Goal: Contribute content

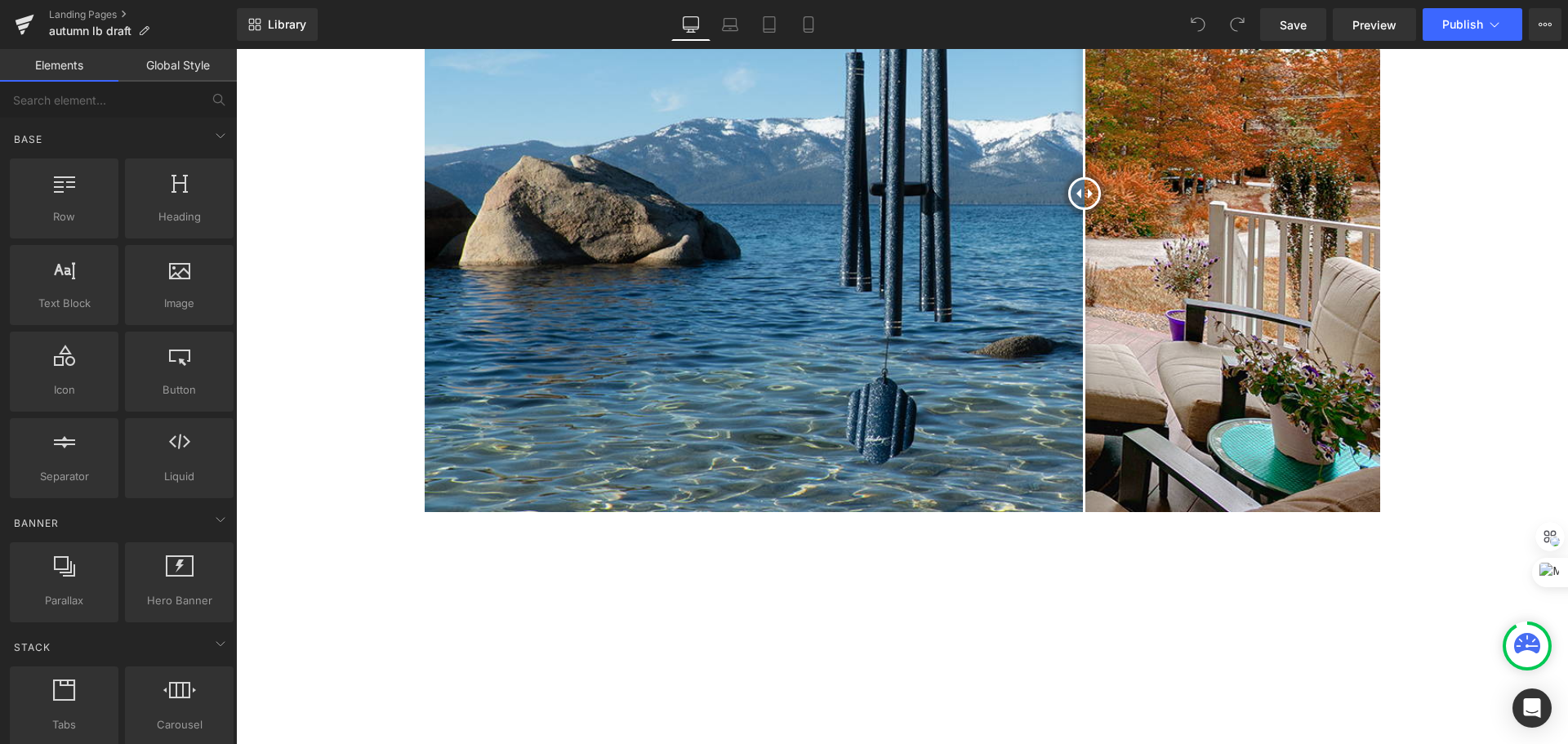
scroll to position [5389, 0]
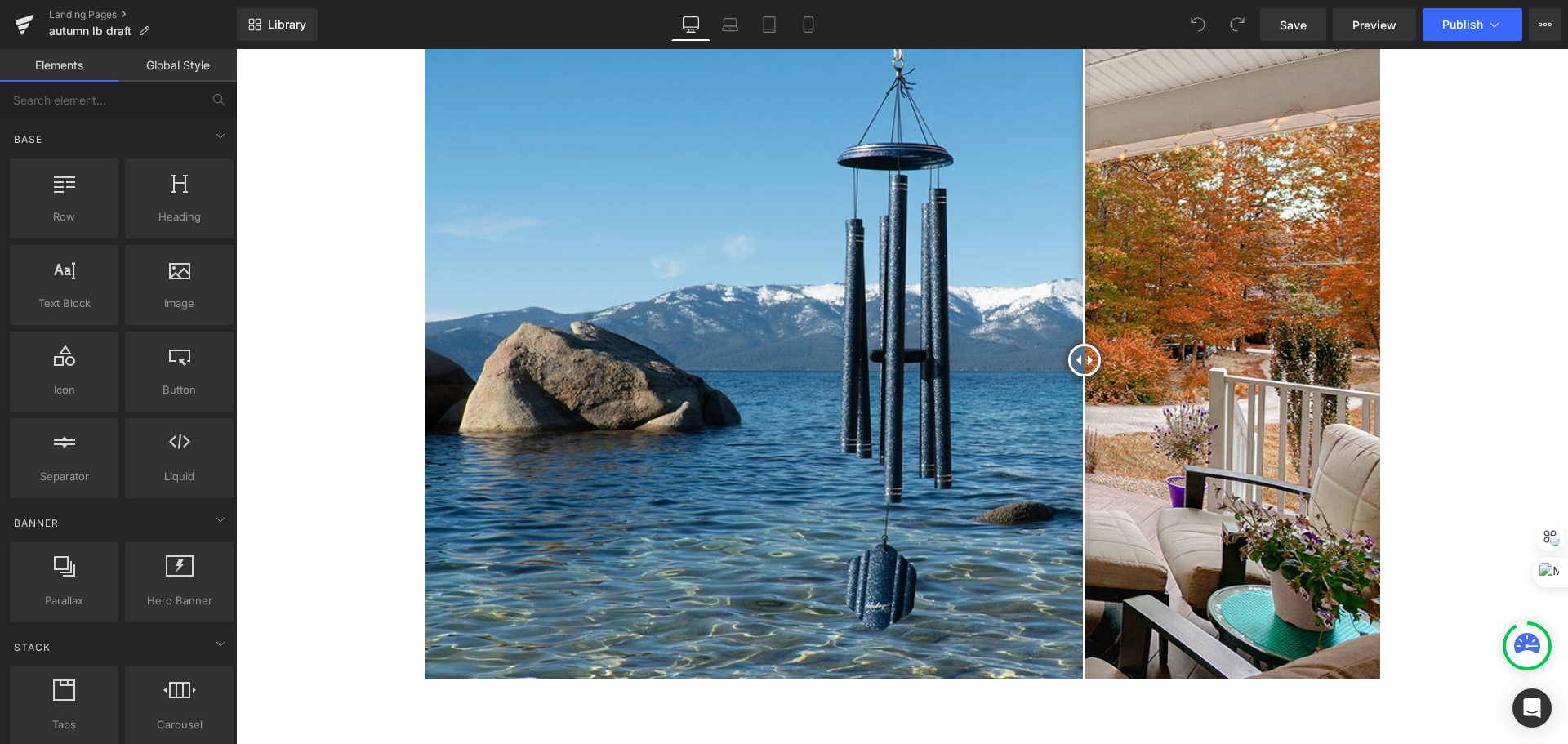
click at [1236, 415] on img at bounding box center [903, 360] width 956 height 637
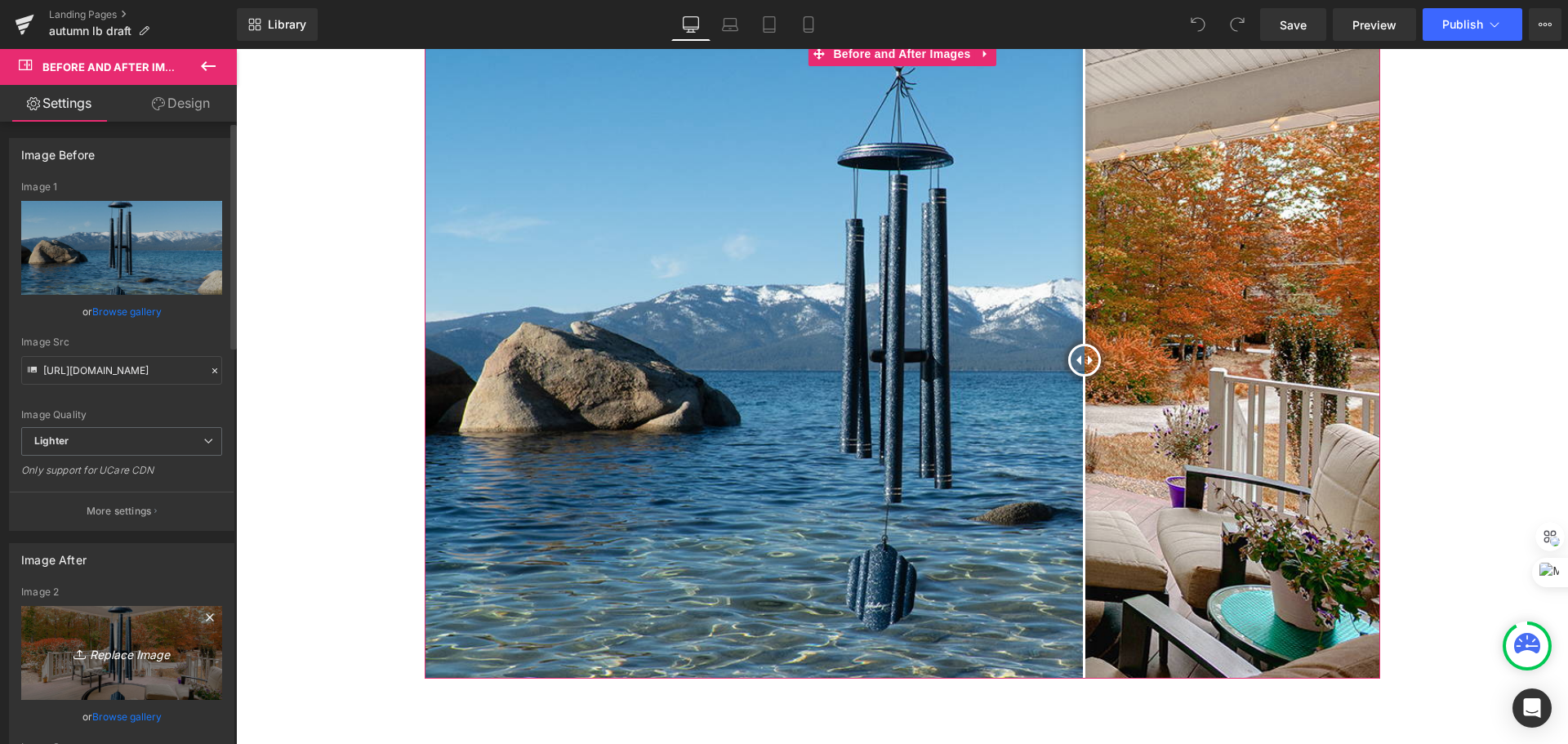
click at [65, 659] on icon "Replace Image" at bounding box center [122, 652] width 131 height 20
type input "C:\fakepath\arabesque fall stone patio.png"
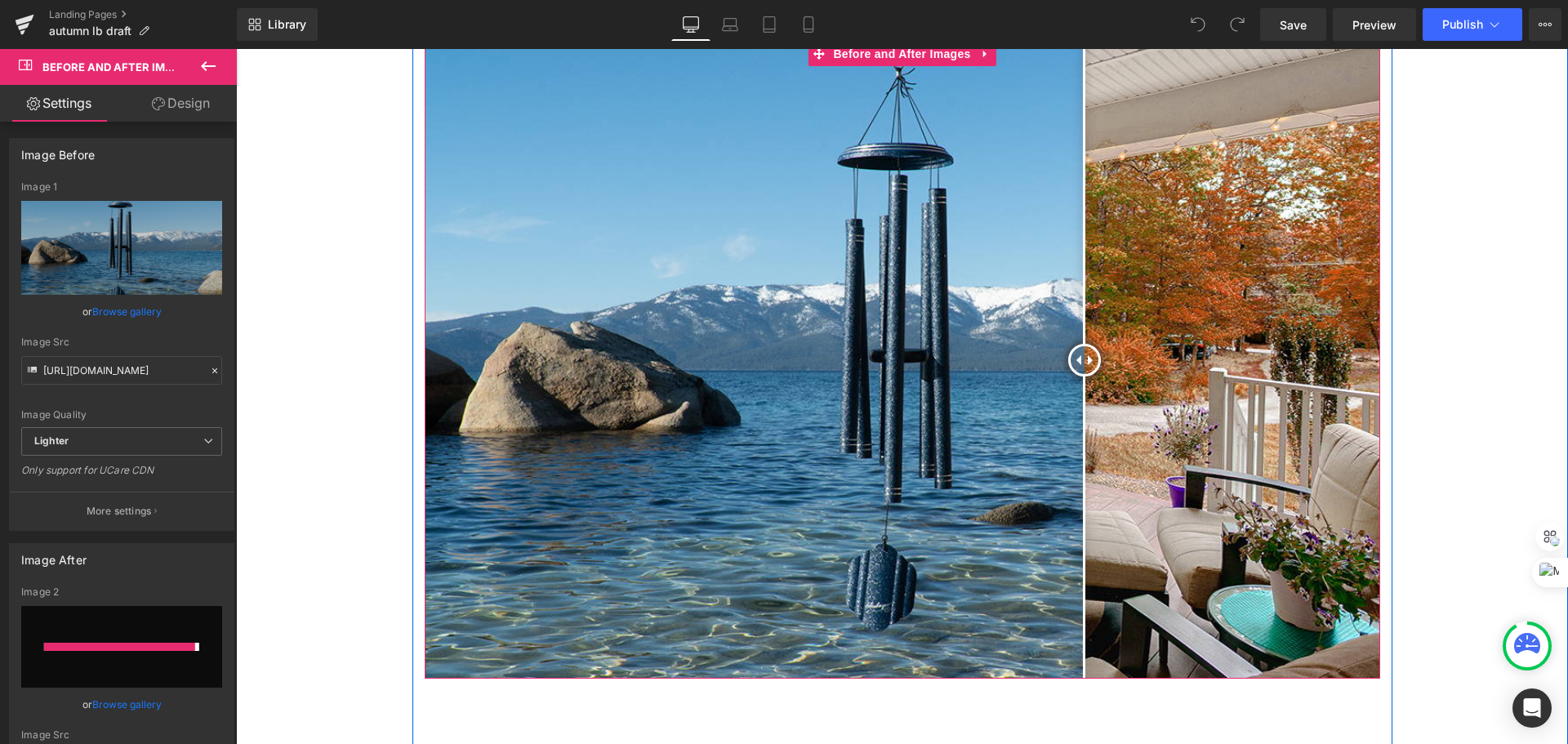
type input "[URL][DOMAIN_NAME]"
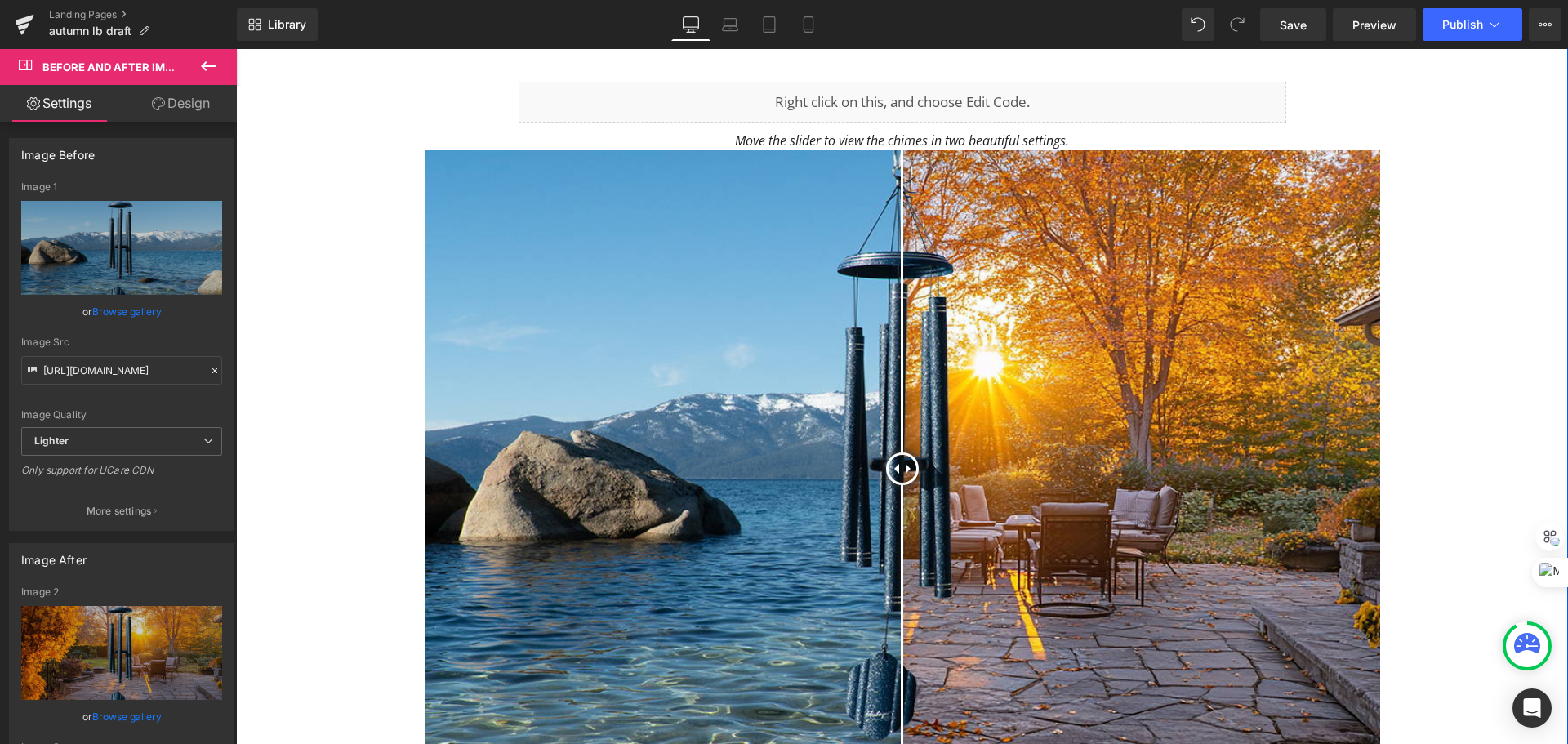
scroll to position [5308, 0]
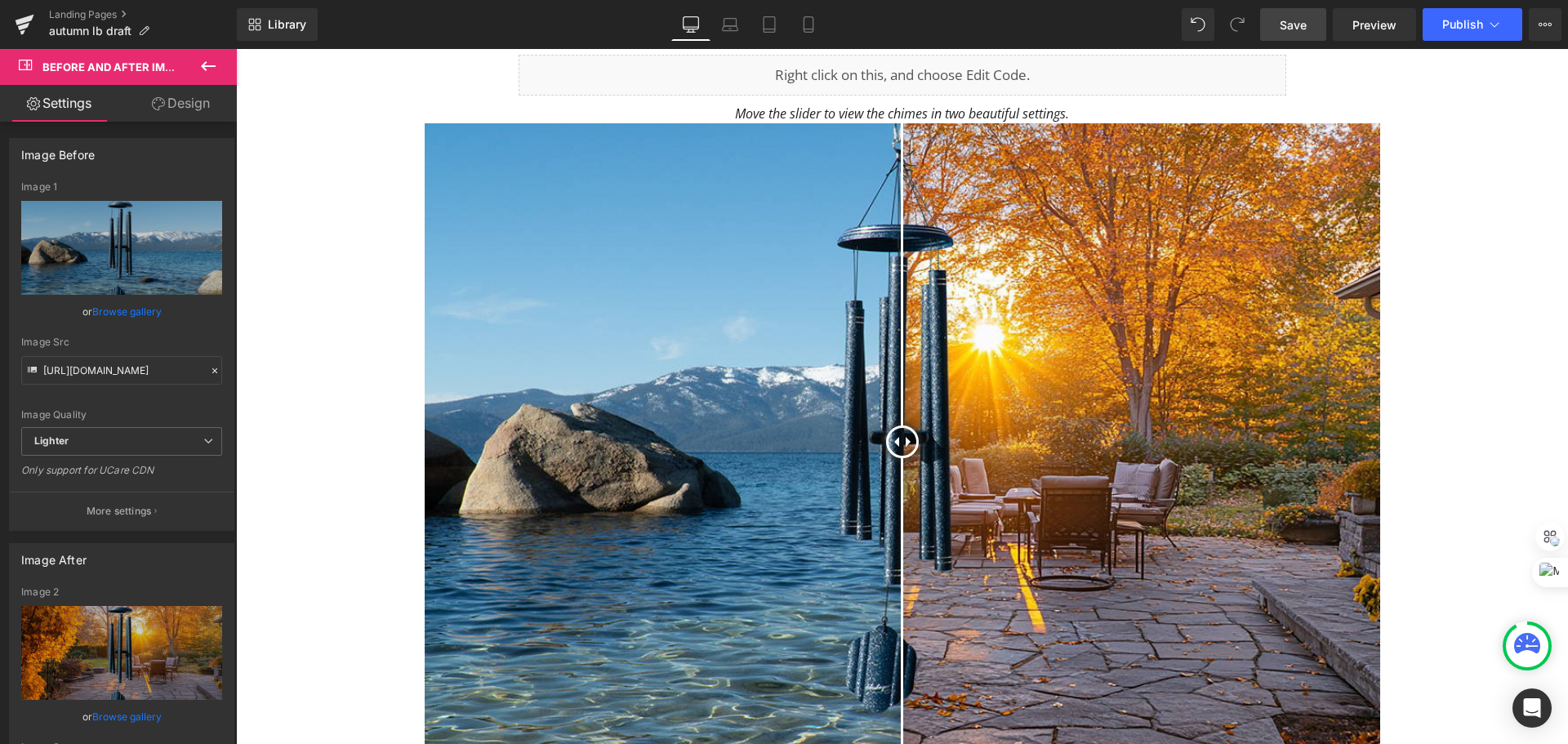
click at [1303, 17] on span "Save" at bounding box center [1293, 24] width 27 height 17
click at [1507, 27] on button "Publish" at bounding box center [1472, 24] width 100 height 33
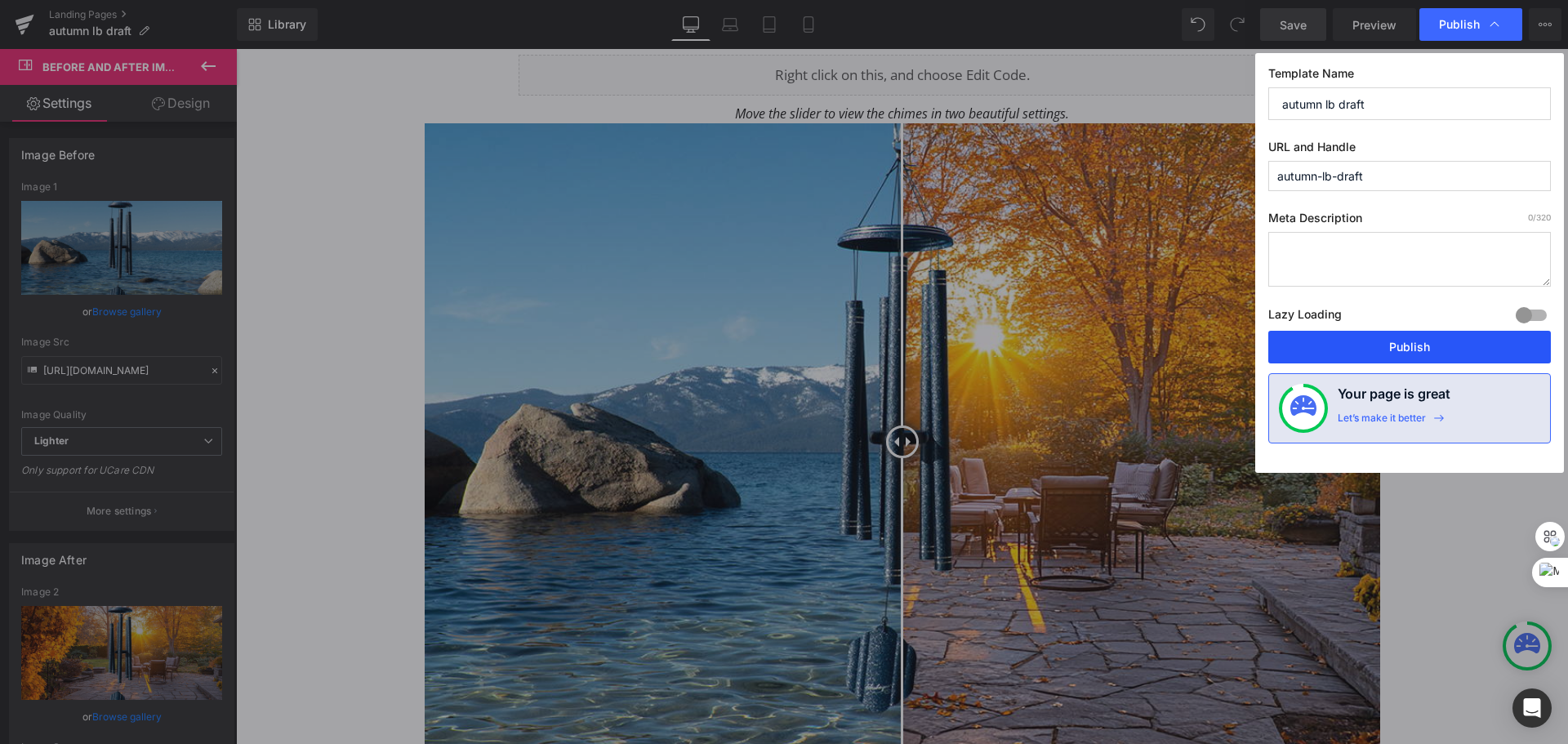
drag, startPoint x: 1389, startPoint y: 348, endPoint x: 603, endPoint y: 181, distance: 803.5
click at [1389, 348] on button "Publish" at bounding box center [1409, 347] width 282 height 33
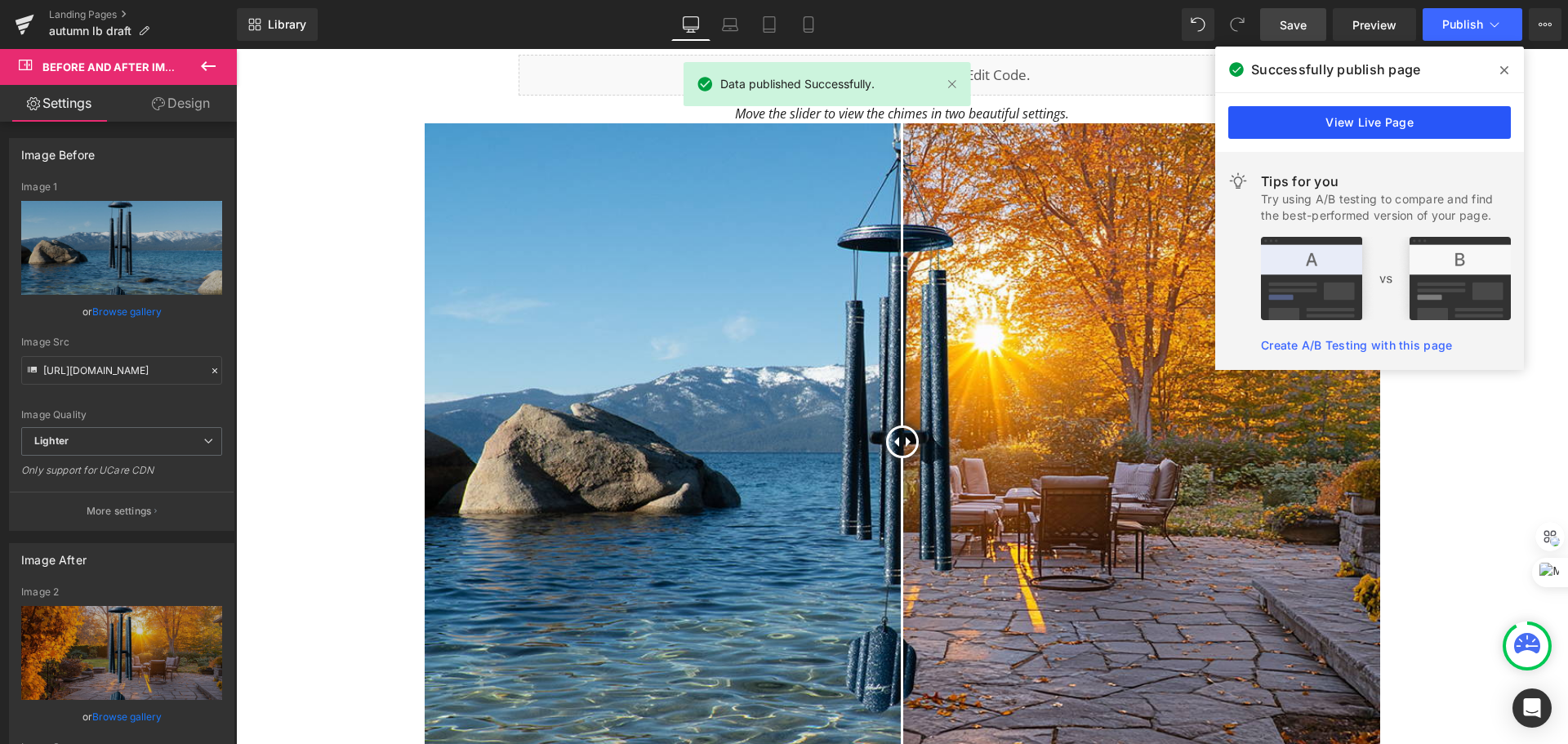
click at [1380, 128] on link "View Live Page" at bounding box center [1369, 122] width 282 height 33
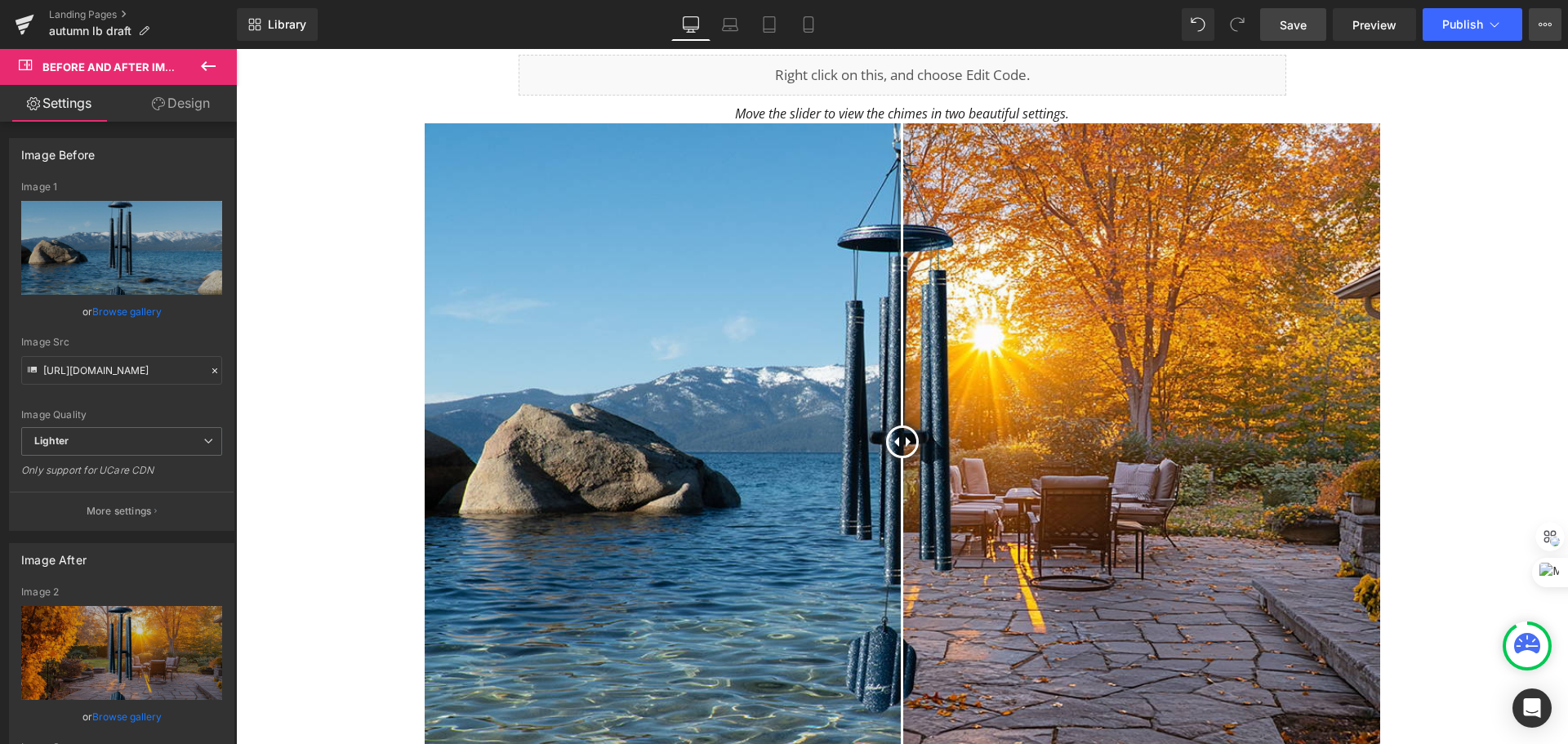
click at [1539, 26] on icon at bounding box center [1545, 24] width 13 height 13
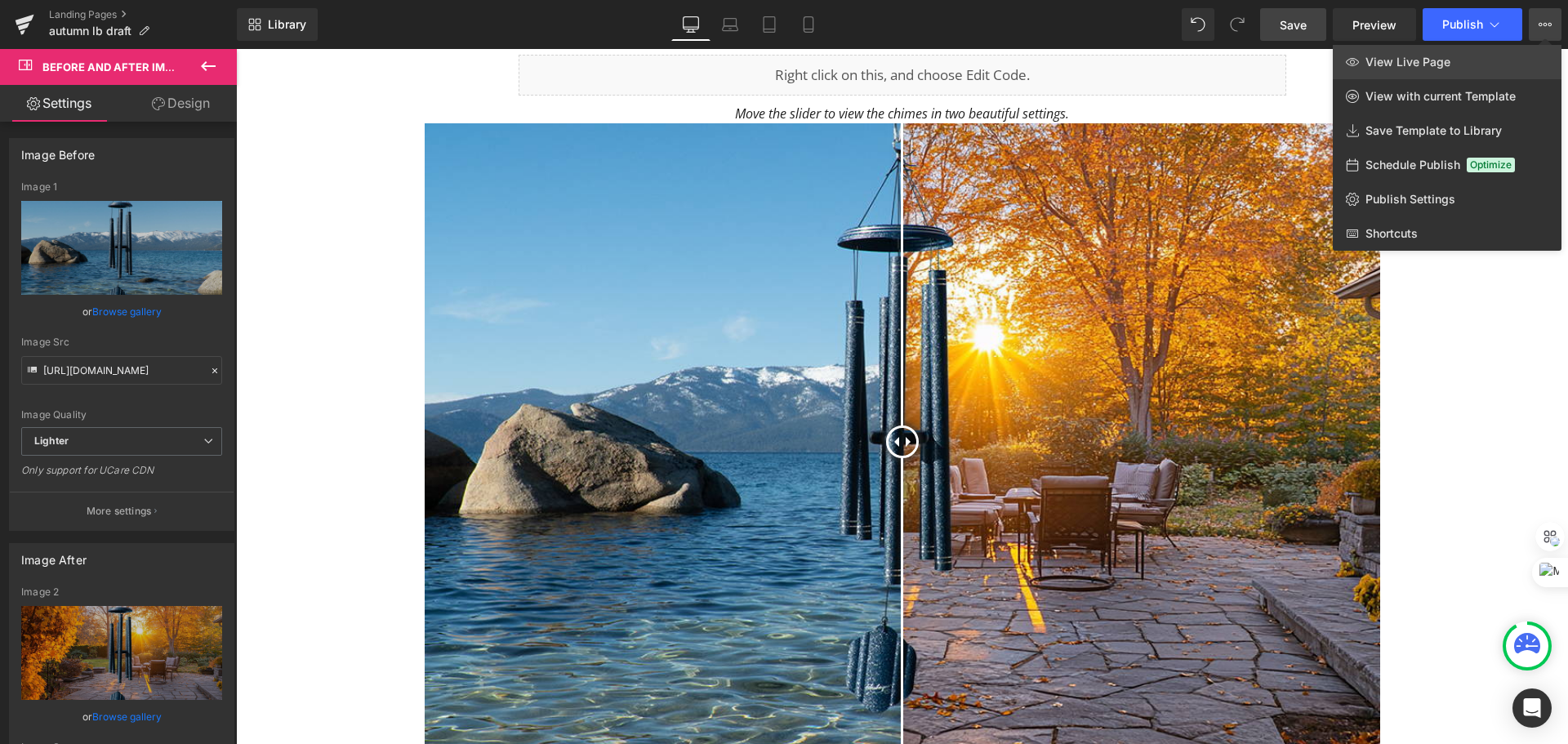
click at [1478, 61] on link "View Live Page" at bounding box center [1447, 62] width 228 height 35
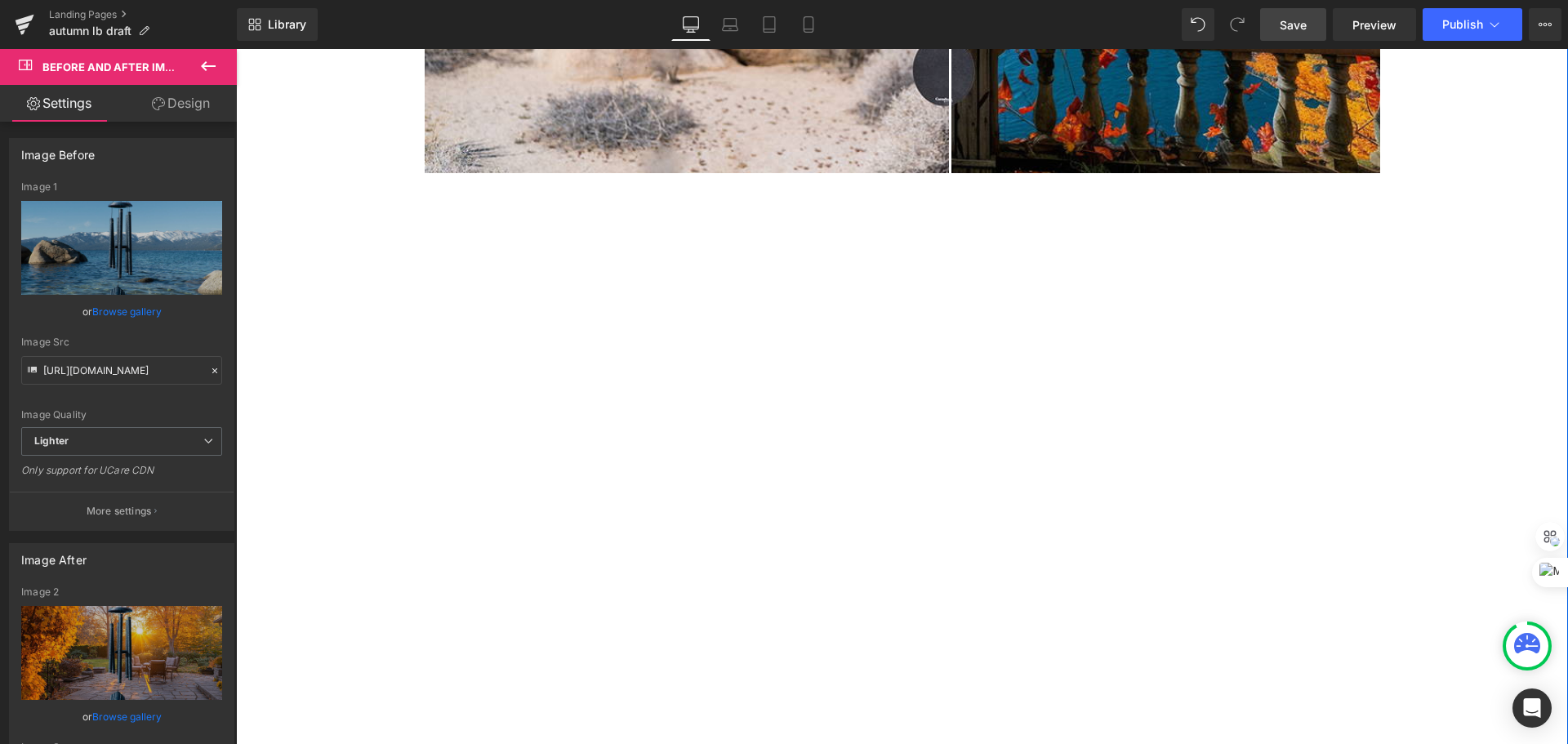
scroll to position [1633, 0]
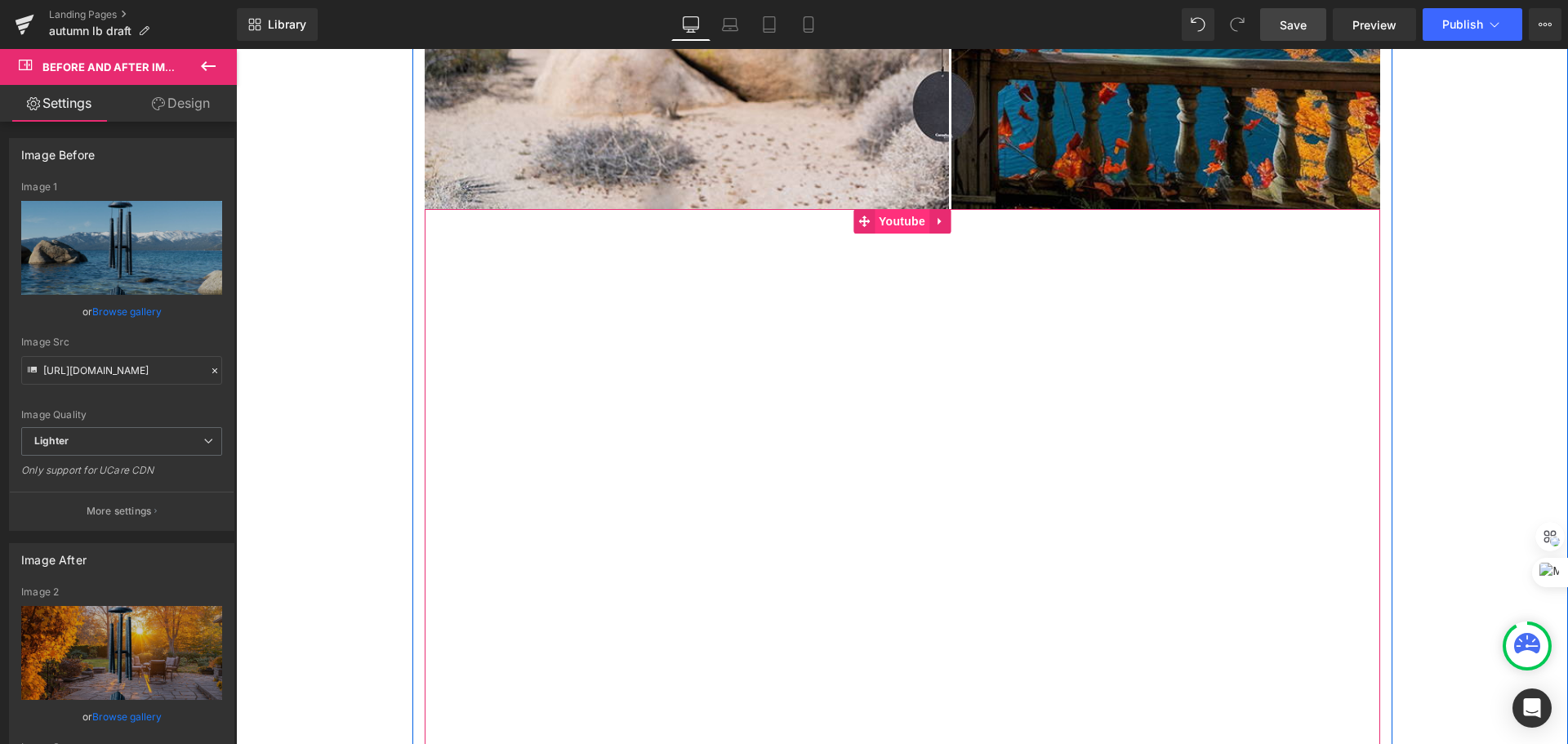
click at [896, 215] on span "Youtube" at bounding box center [903, 221] width 55 height 25
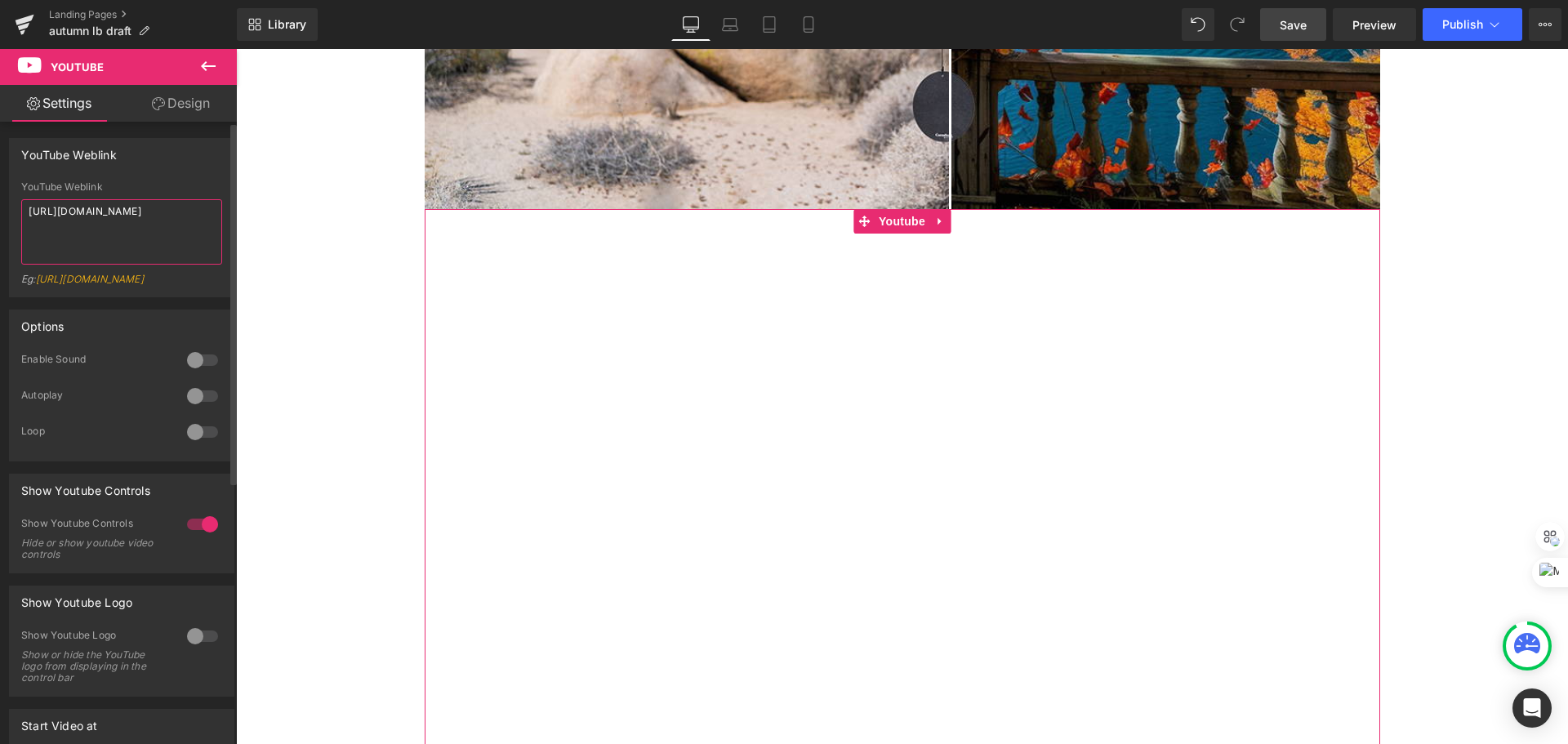
click at [129, 211] on textarea "[URL][DOMAIN_NAME]" at bounding box center [121, 232] width 201 height 65
click at [1297, 23] on span "Save" at bounding box center [1293, 24] width 27 height 17
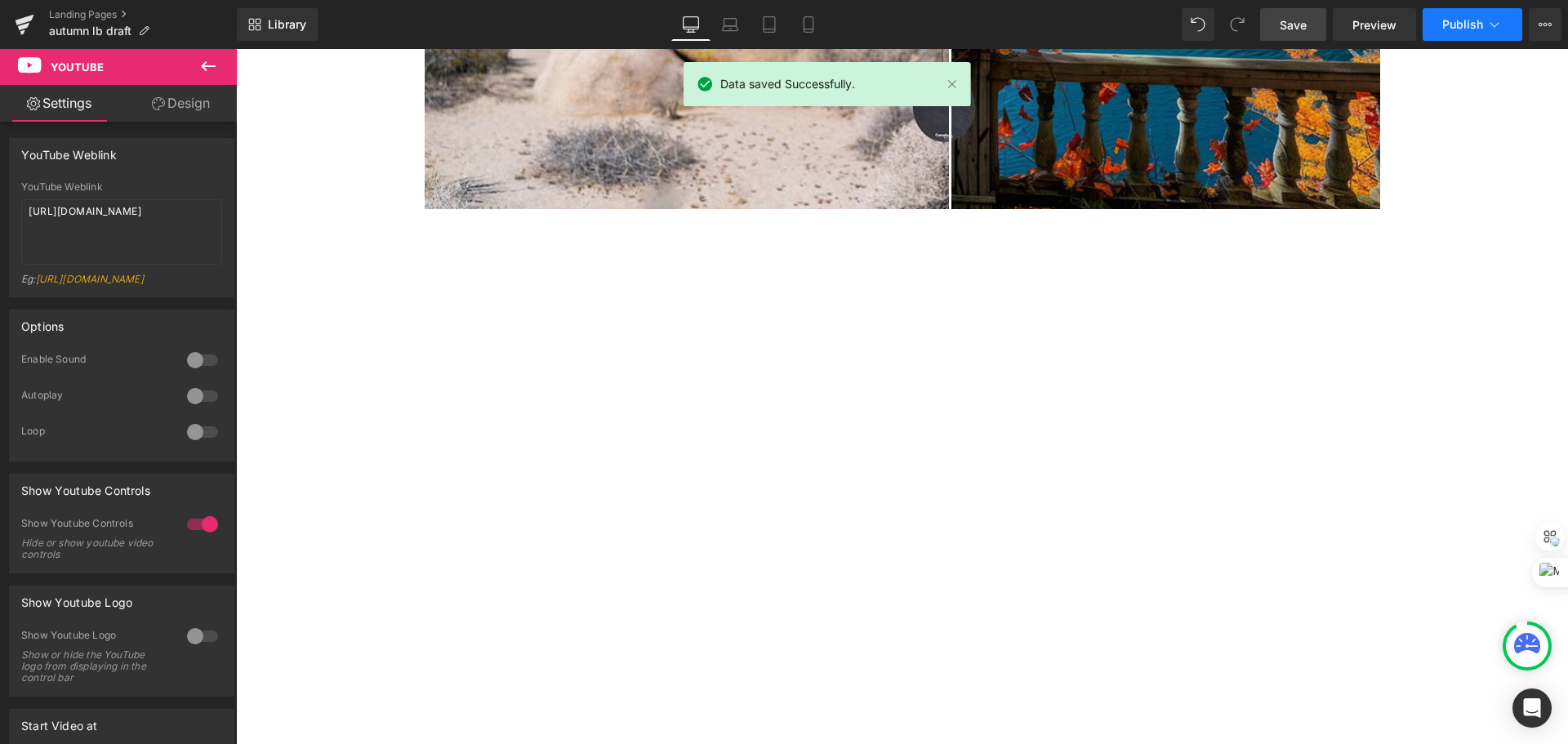
click at [1493, 27] on icon at bounding box center [1495, 24] width 16 height 16
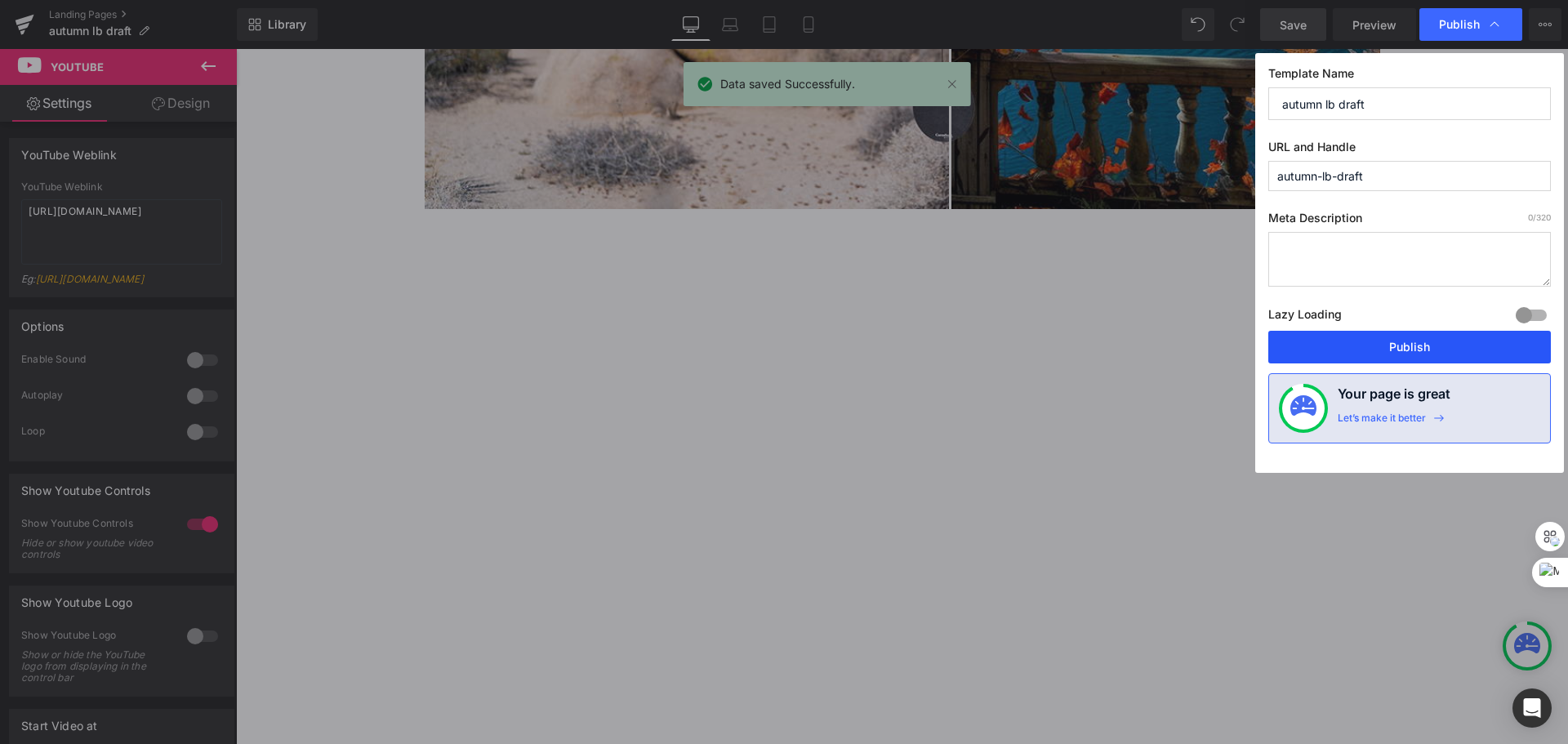
click at [1442, 344] on button "Publish" at bounding box center [1409, 347] width 282 height 33
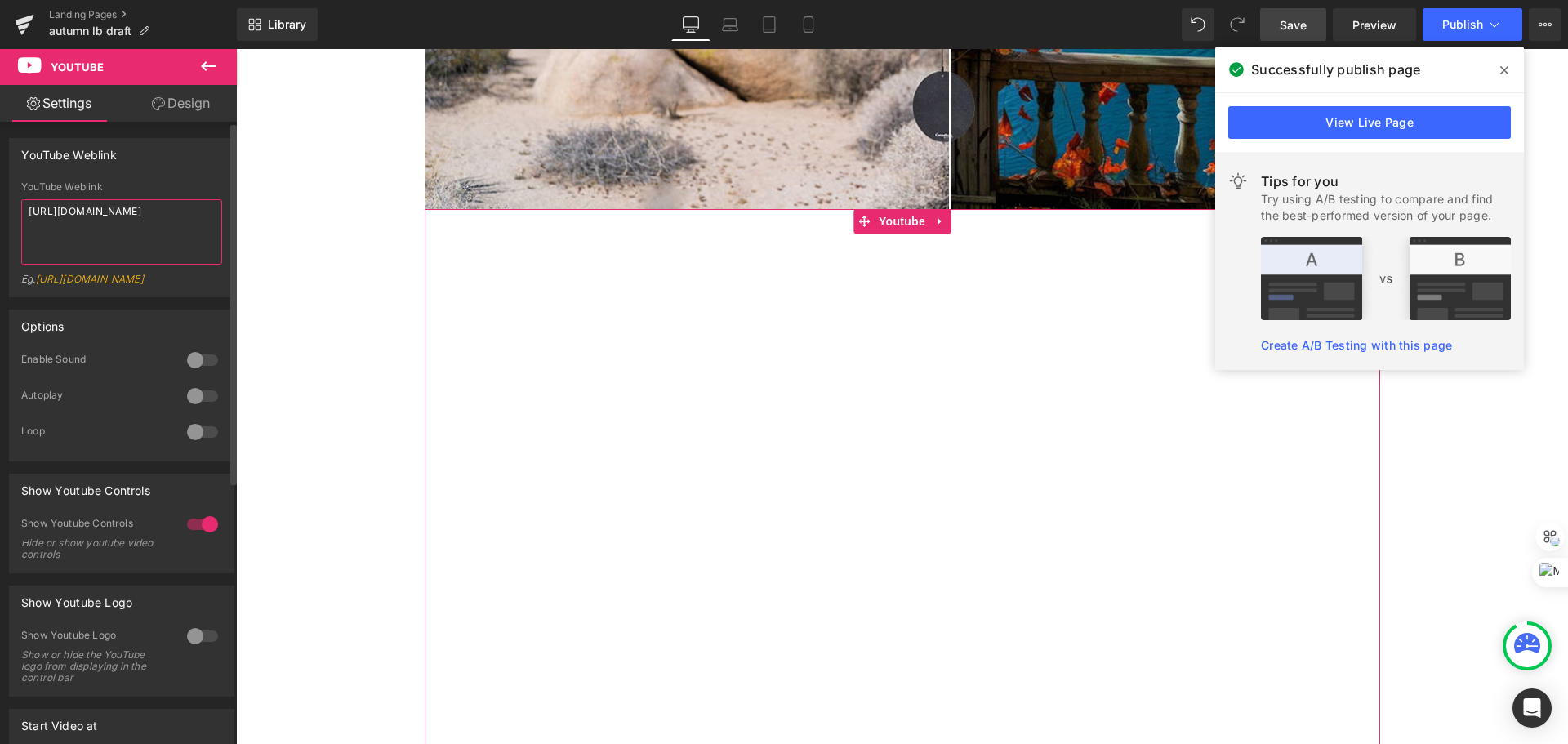
click at [80, 218] on textarea "[URL][DOMAIN_NAME]" at bounding box center [121, 232] width 201 height 65
type textarea "[URL][DOMAIN_NAME]"
click at [1307, 5] on div "Library Desktop Desktop Laptop Tablet Mobile Save Preview Publish Scheduled Vie…" at bounding box center [903, 24] width 1332 height 49
click at [1303, 23] on span "Save" at bounding box center [1293, 24] width 27 height 17
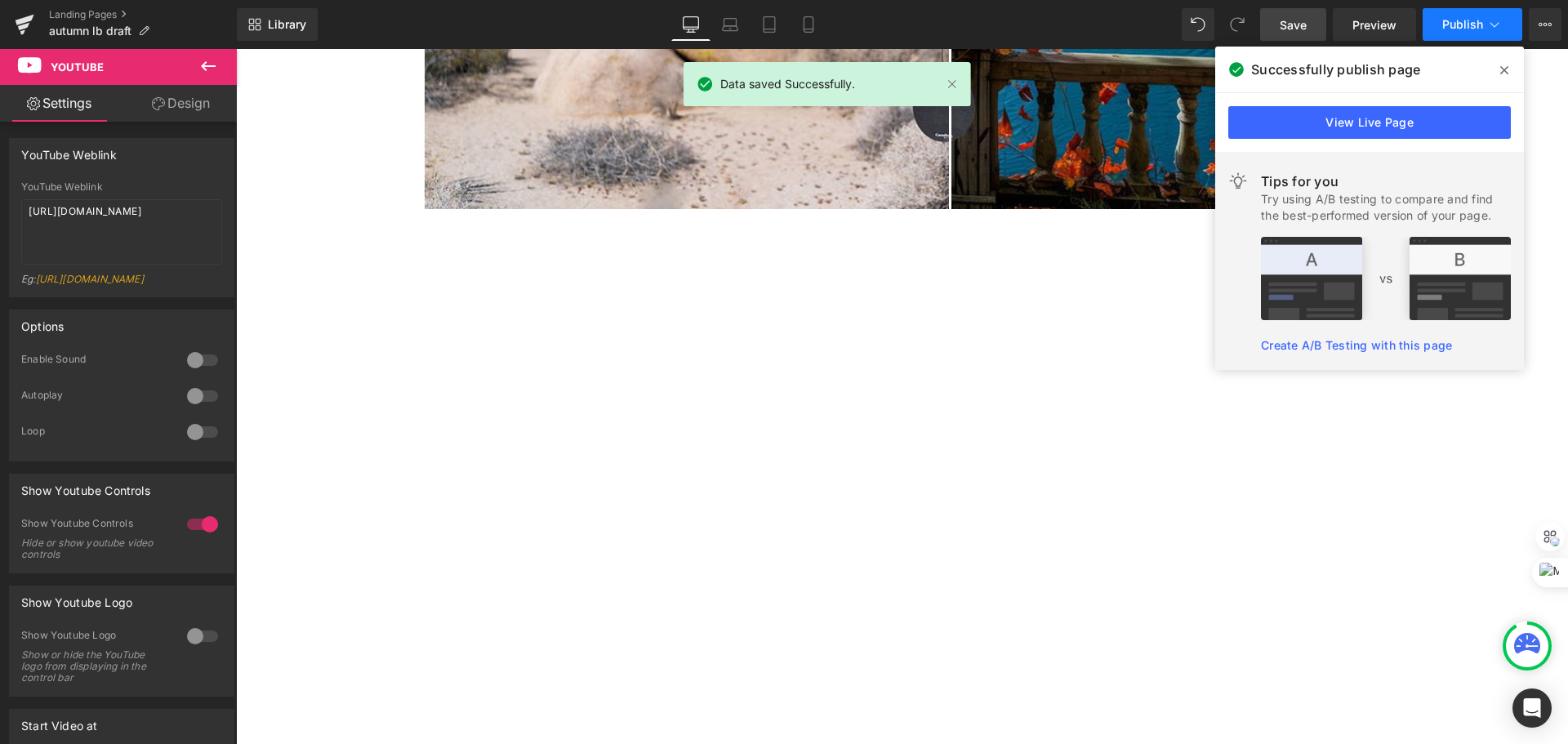
drag, startPoint x: 1478, startPoint y: 32, endPoint x: 1494, endPoint y: 30, distance: 16.1
click at [1494, 30] on button "Publish" at bounding box center [1472, 24] width 100 height 33
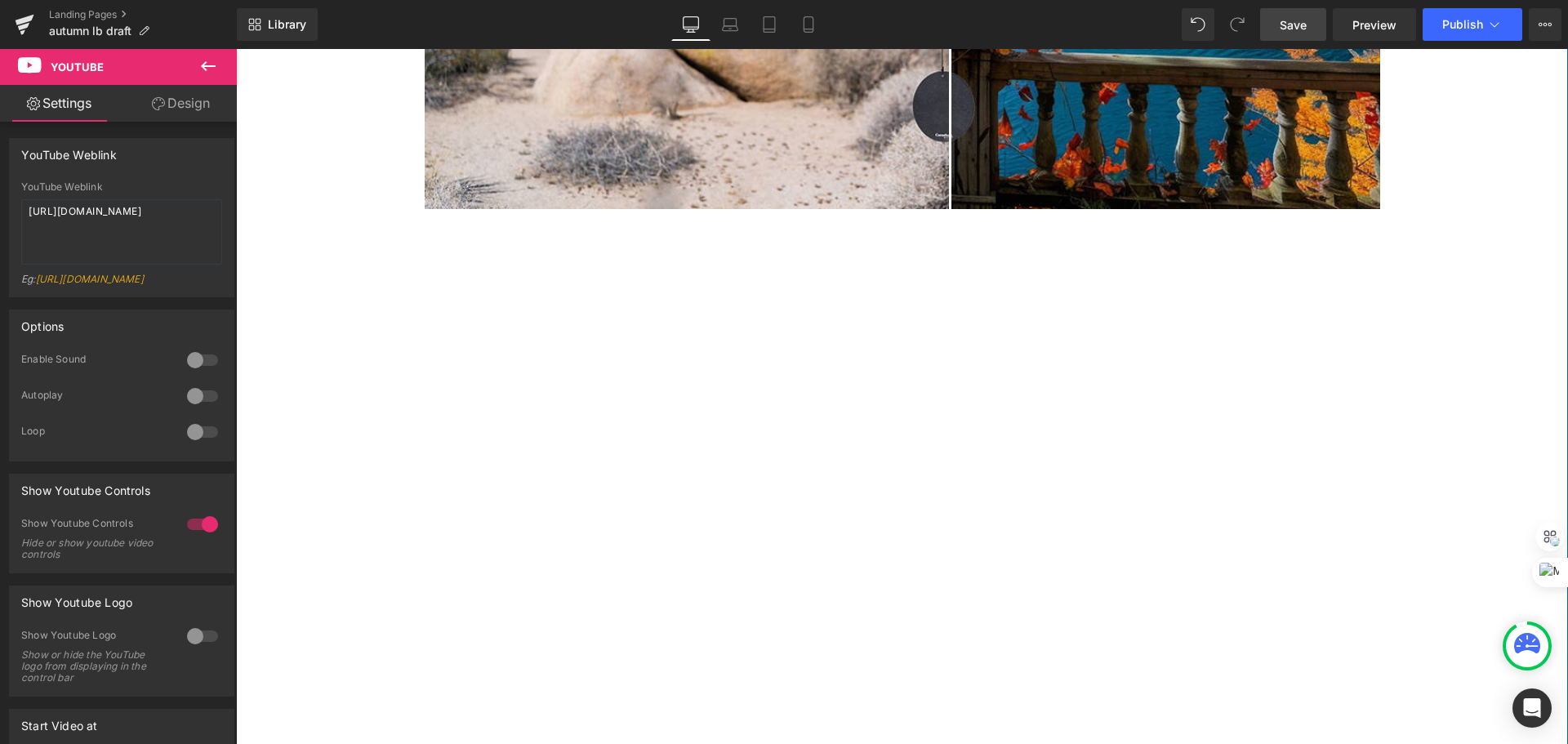
drag, startPoint x: 640, startPoint y: 220, endPoint x: 475, endPoint y: 207, distance: 165.5
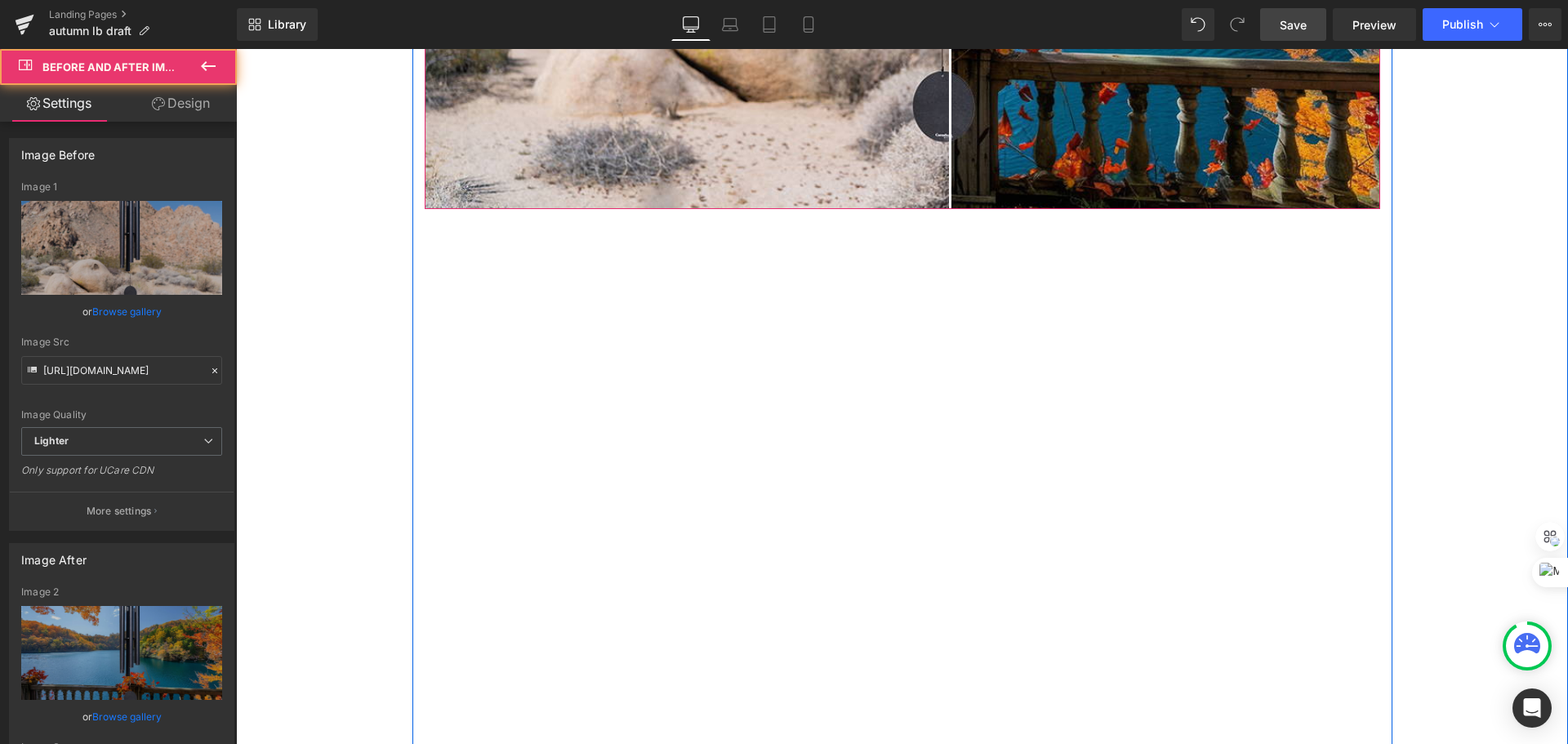
drag, startPoint x: 469, startPoint y: 203, endPoint x: 443, endPoint y: 180, distance: 34.7
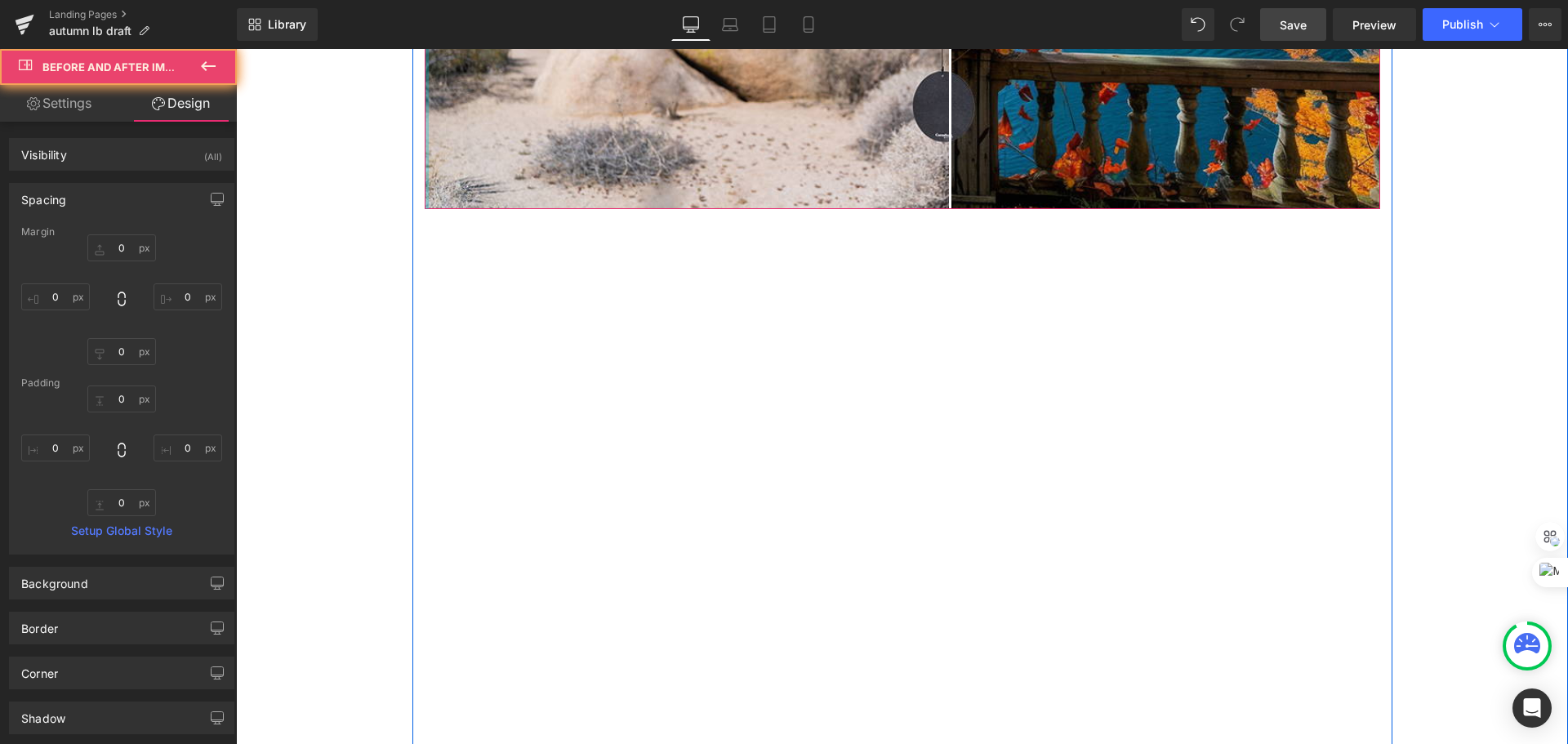
type input "0px"
drag, startPoint x: 409, startPoint y: 175, endPoint x: 321, endPoint y: 198, distance: 91.0
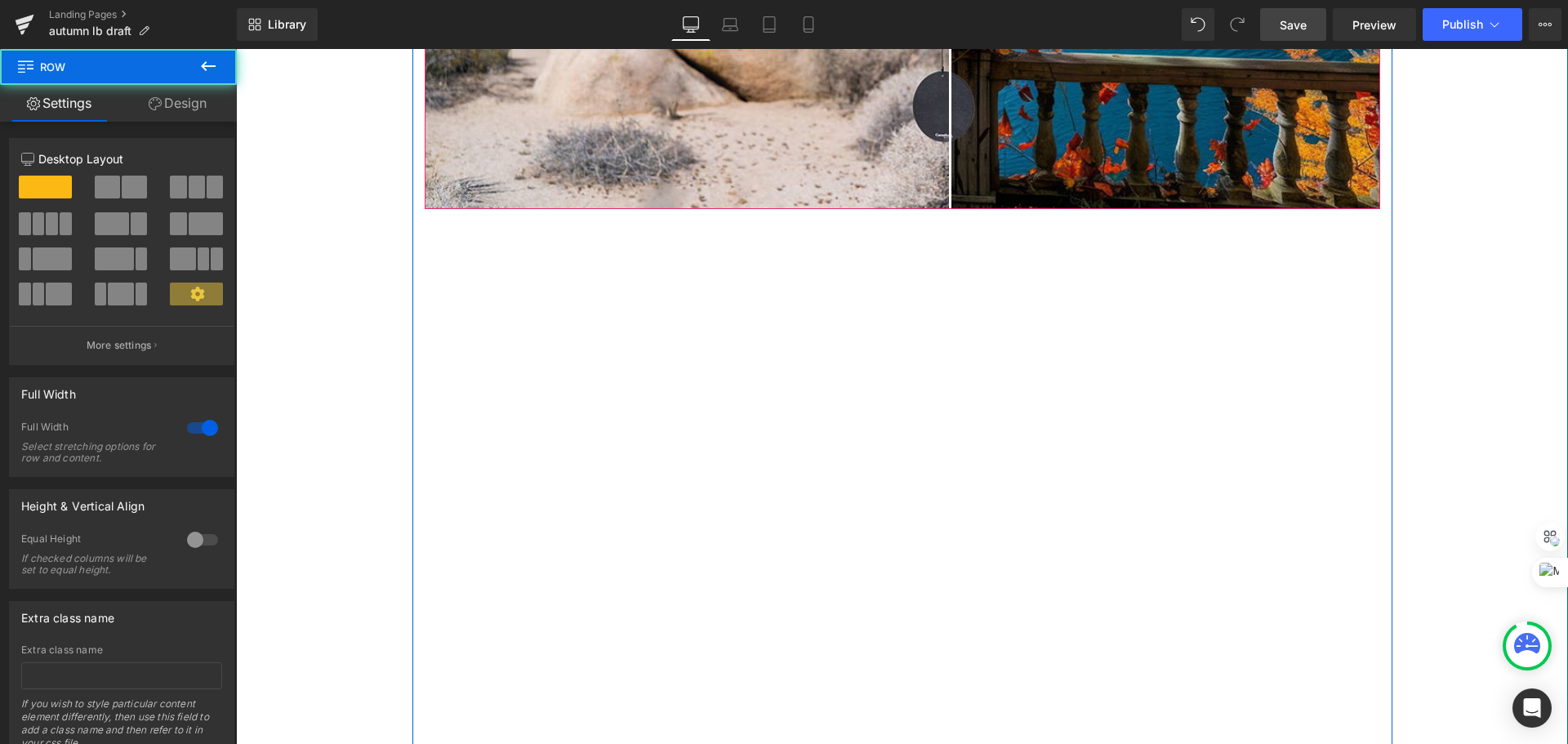
drag, startPoint x: 24, startPoint y: 158, endPoint x: 29, endPoint y: 254, distance: 96.1
drag, startPoint x: 158, startPoint y: 265, endPoint x: 134, endPoint y: 263, distance: 24.1
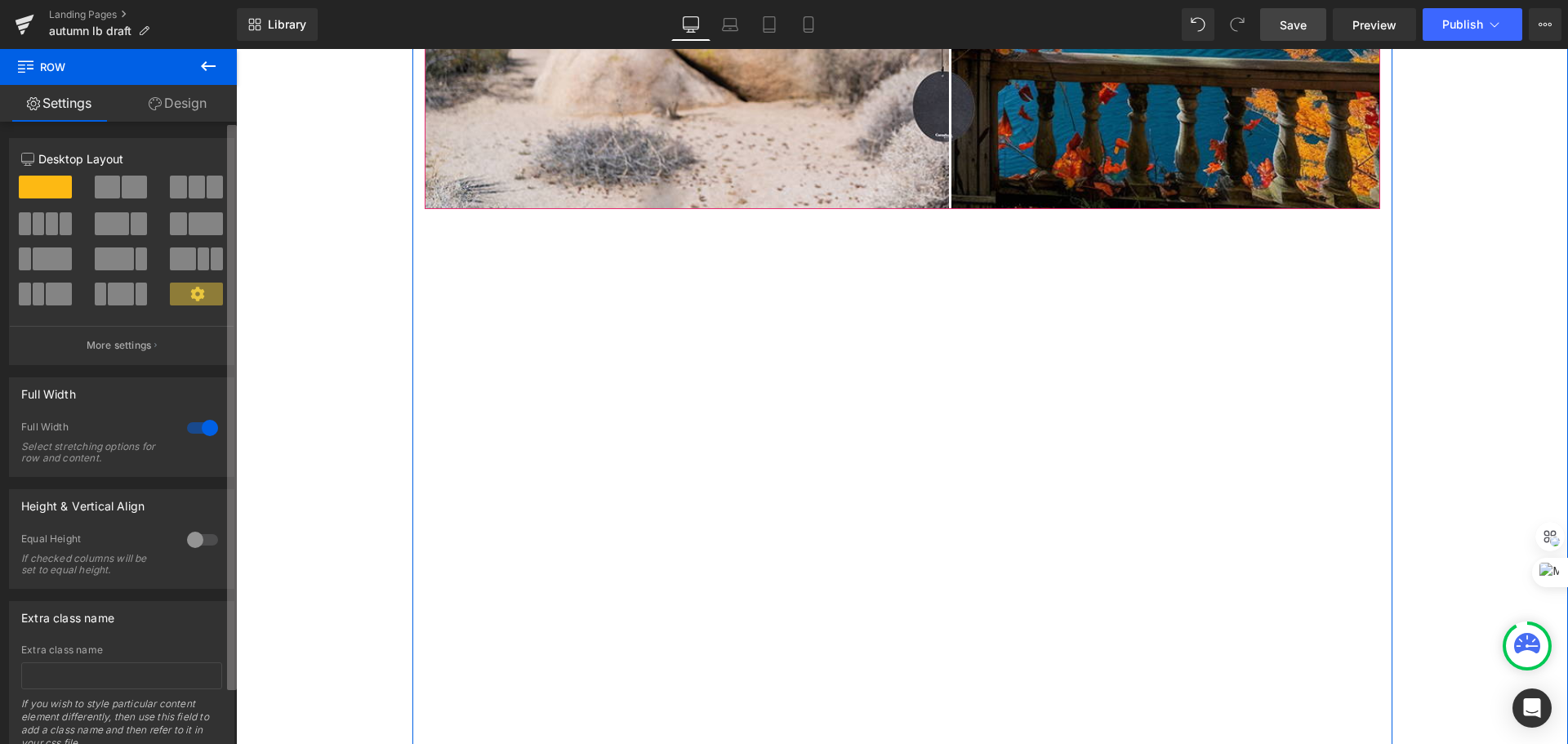
drag, startPoint x: 133, startPoint y: 260, endPoint x: 231, endPoint y: 141, distance: 154.2
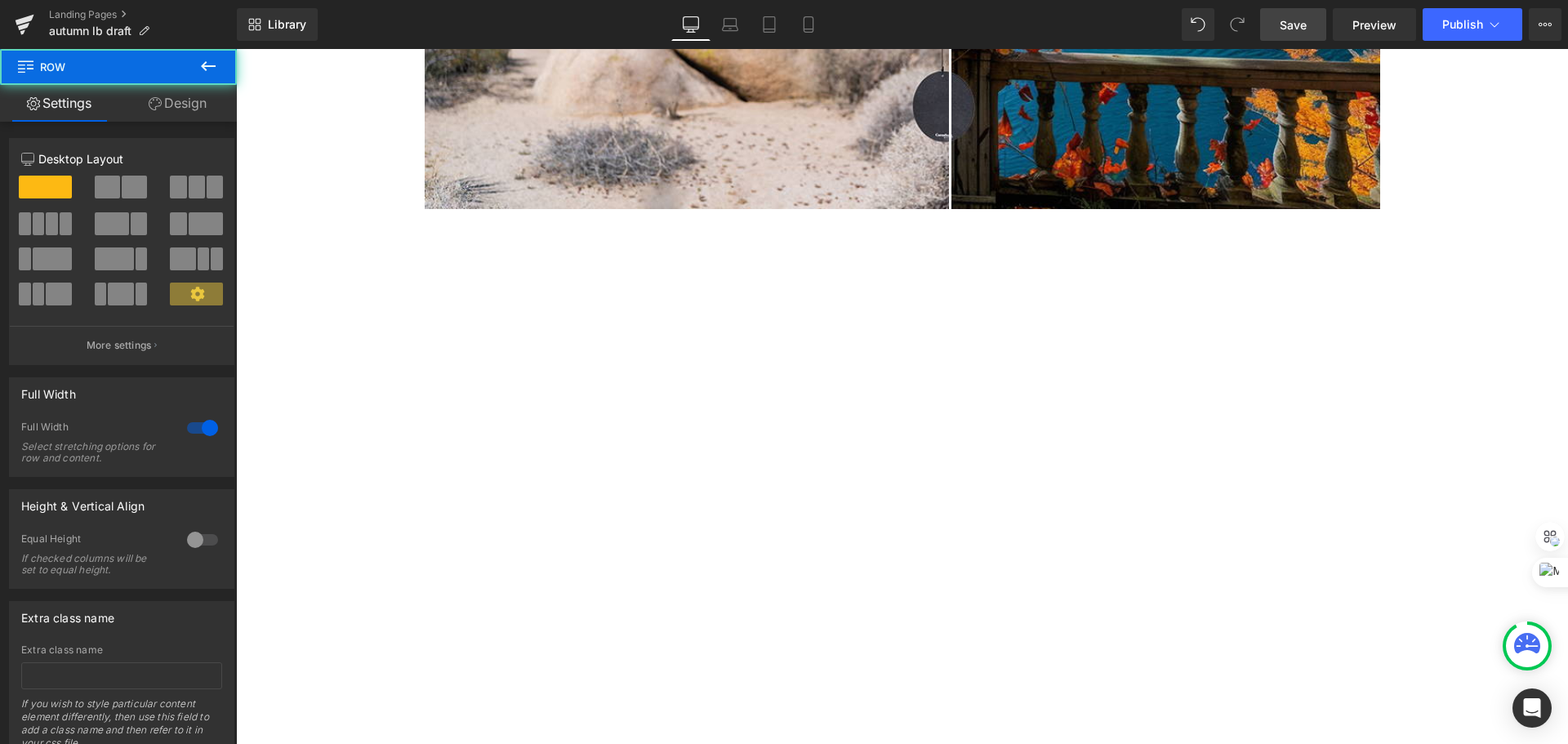
drag, startPoint x: 827, startPoint y: 471, endPoint x: 1567, endPoint y: 782, distance: 802.7
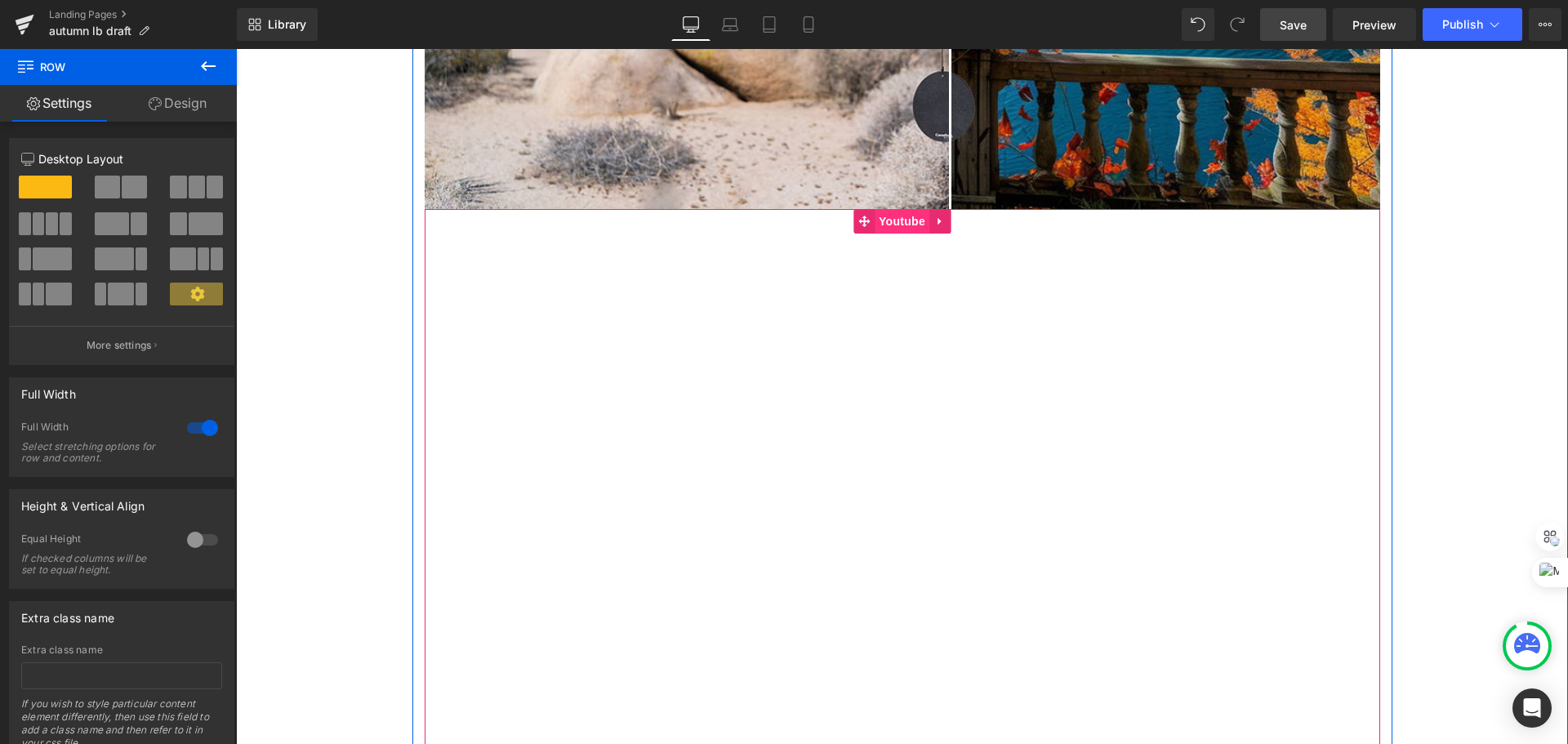
click at [882, 226] on span "Youtube" at bounding box center [903, 221] width 55 height 25
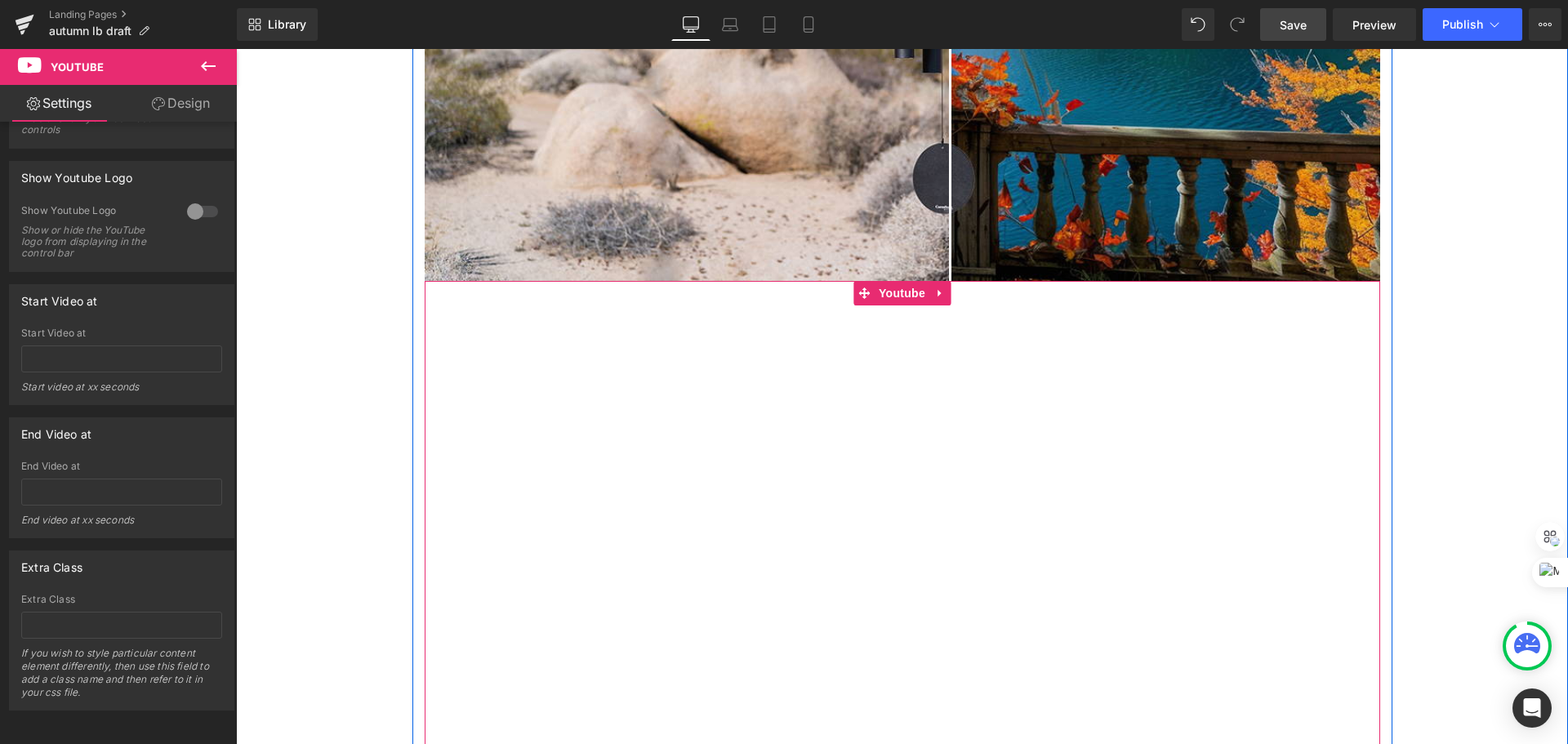
scroll to position [1552, 0]
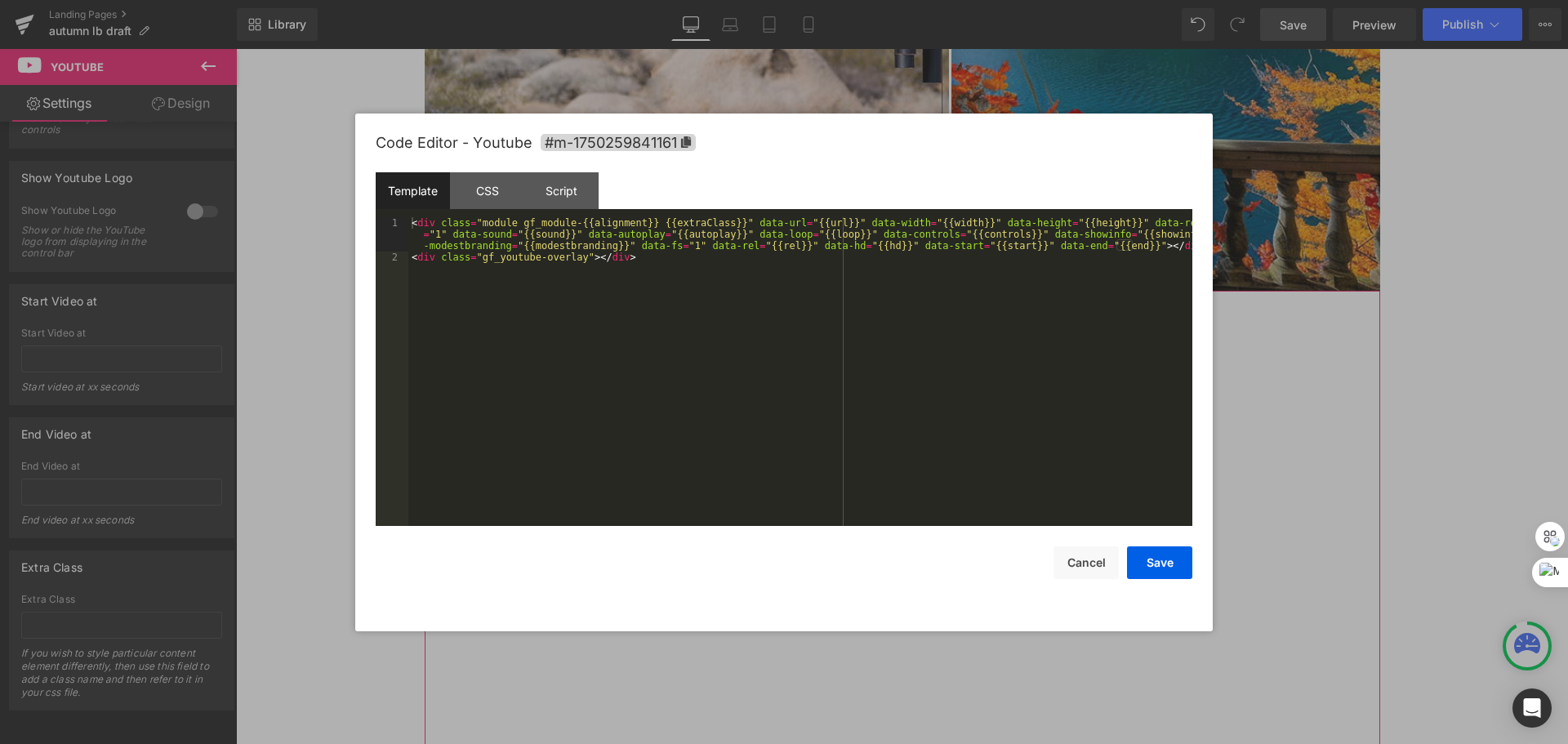
click at [926, 0] on div "Youtube You are previewing how the will restyle your page. You can not edit Ele…" at bounding box center [784, 0] width 1568 height 0
click at [535, 177] on div "Script" at bounding box center [562, 191] width 74 height 37
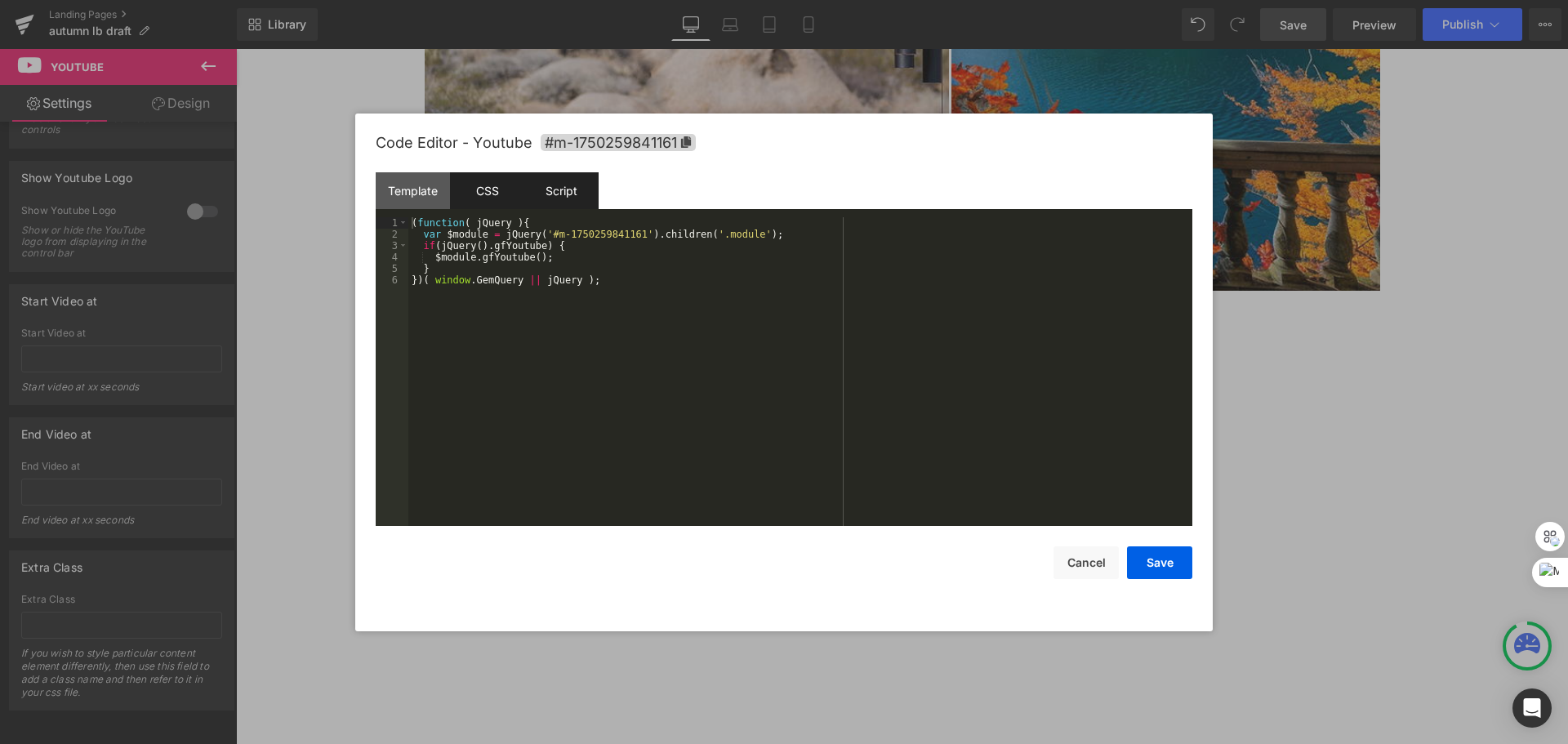
click at [482, 200] on div "CSS" at bounding box center [488, 191] width 74 height 37
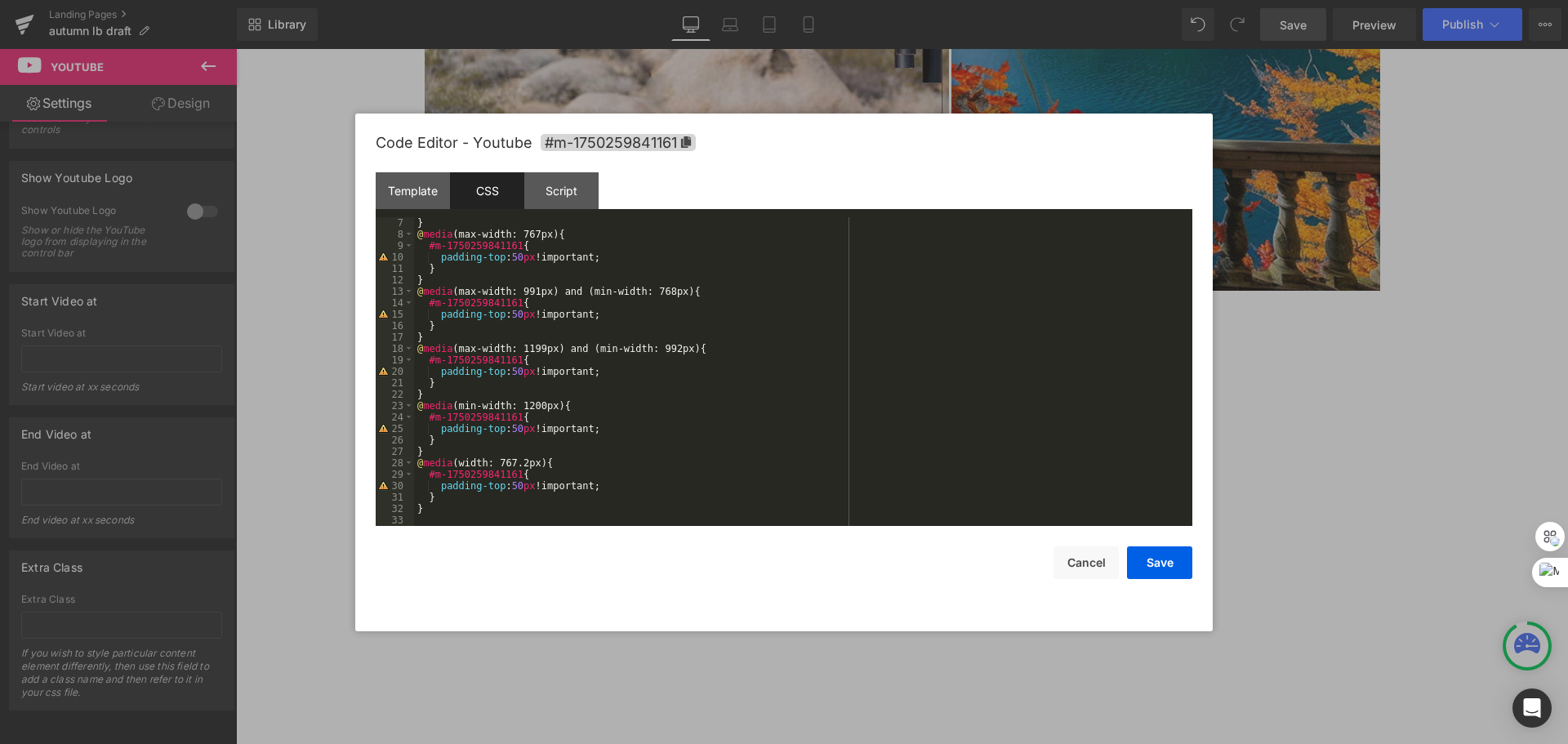
scroll to position [69, 0]
click at [410, 201] on div "Template" at bounding box center [413, 191] width 74 height 37
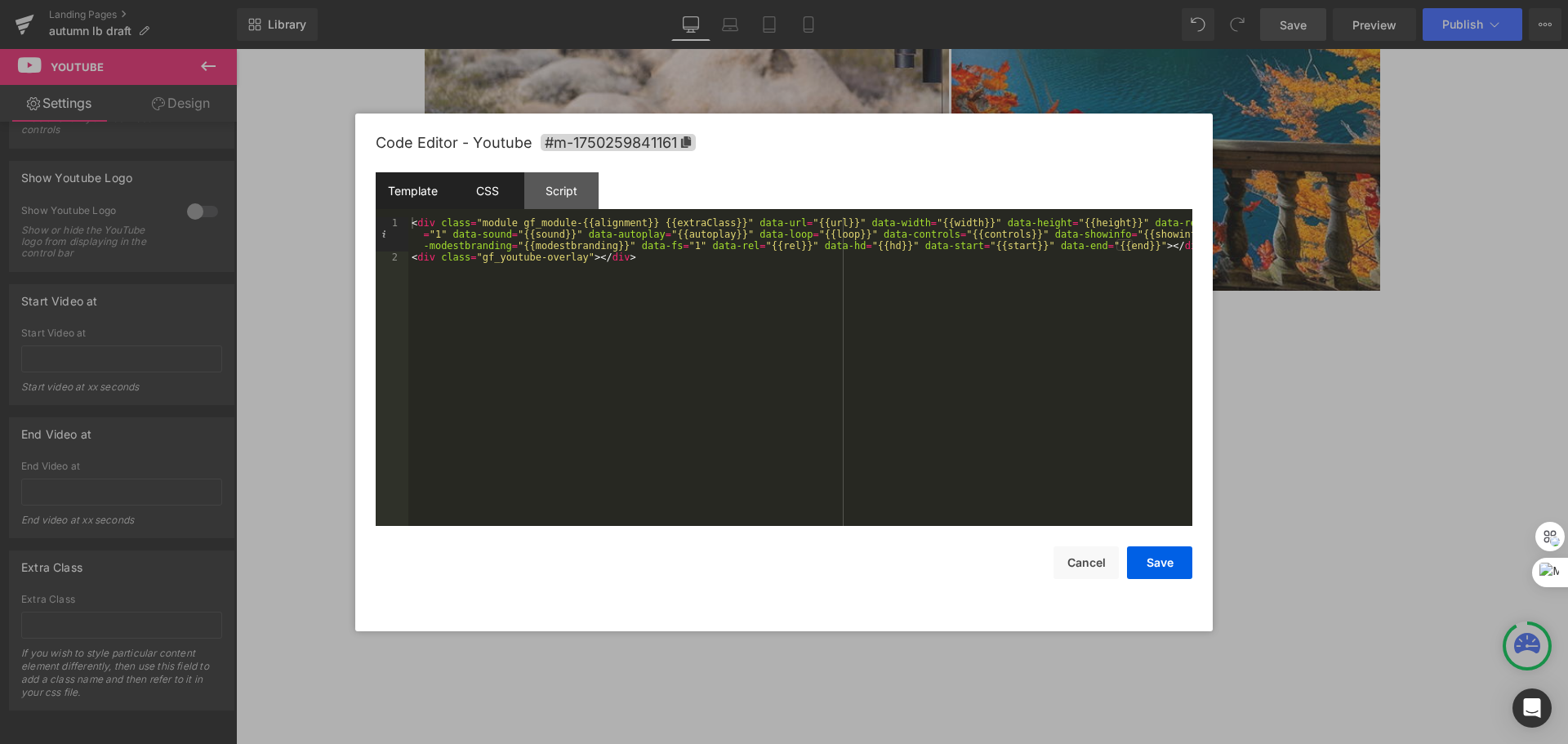
click at [496, 193] on div "CSS" at bounding box center [488, 191] width 74 height 37
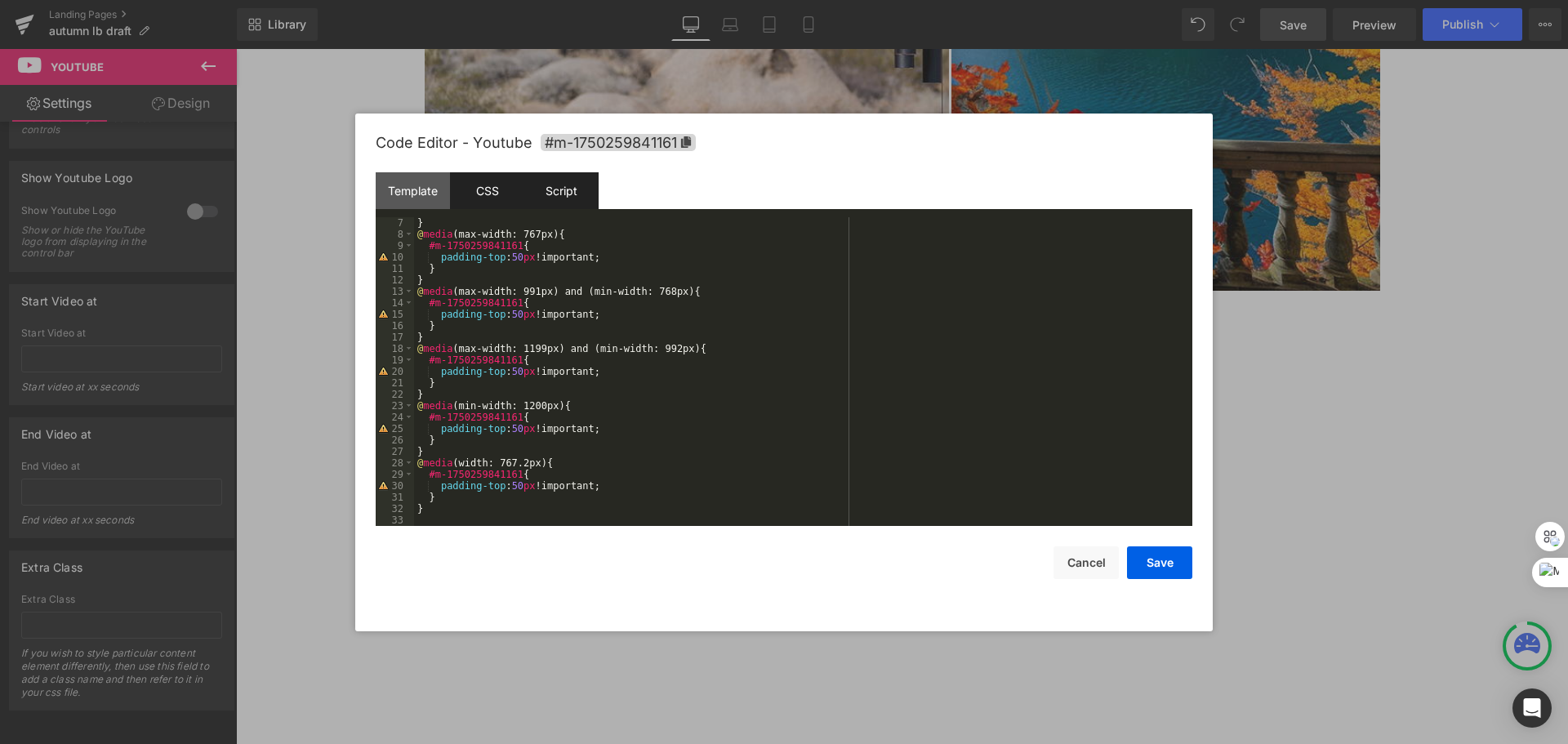
click at [589, 180] on div "Script" at bounding box center [562, 191] width 74 height 37
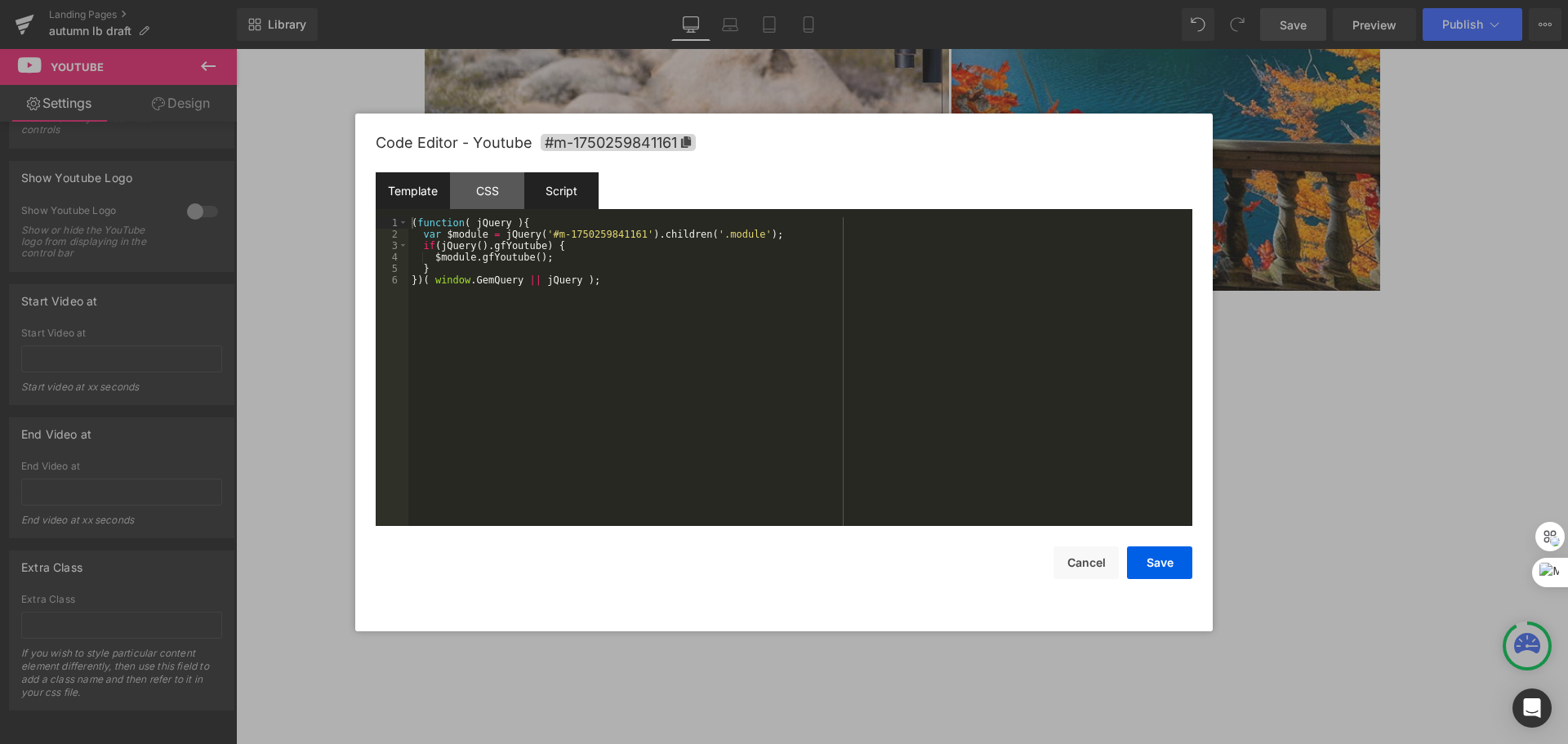
click at [437, 189] on div "Template" at bounding box center [413, 191] width 74 height 37
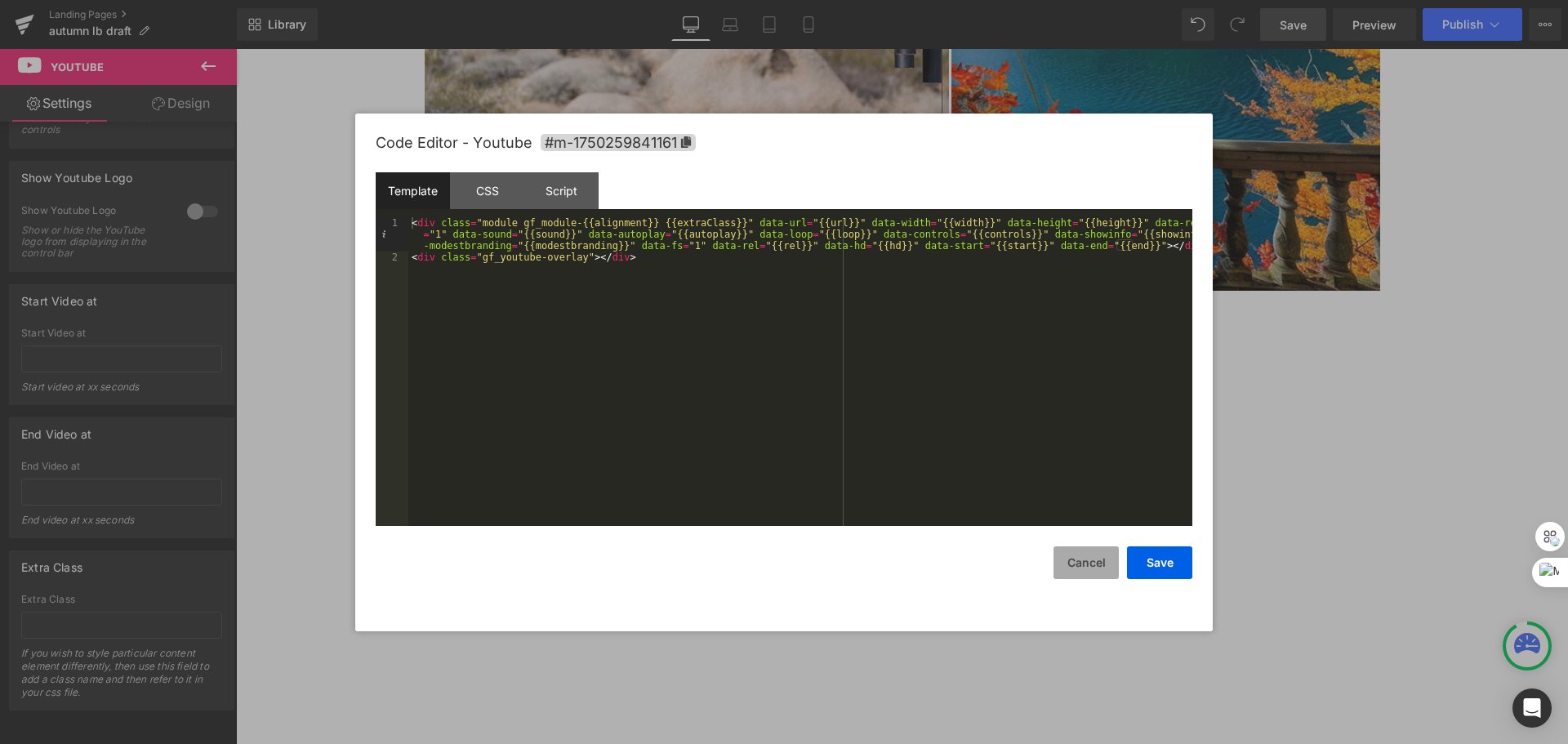
click at [1096, 563] on button "Cancel" at bounding box center [1087, 563] width 65 height 33
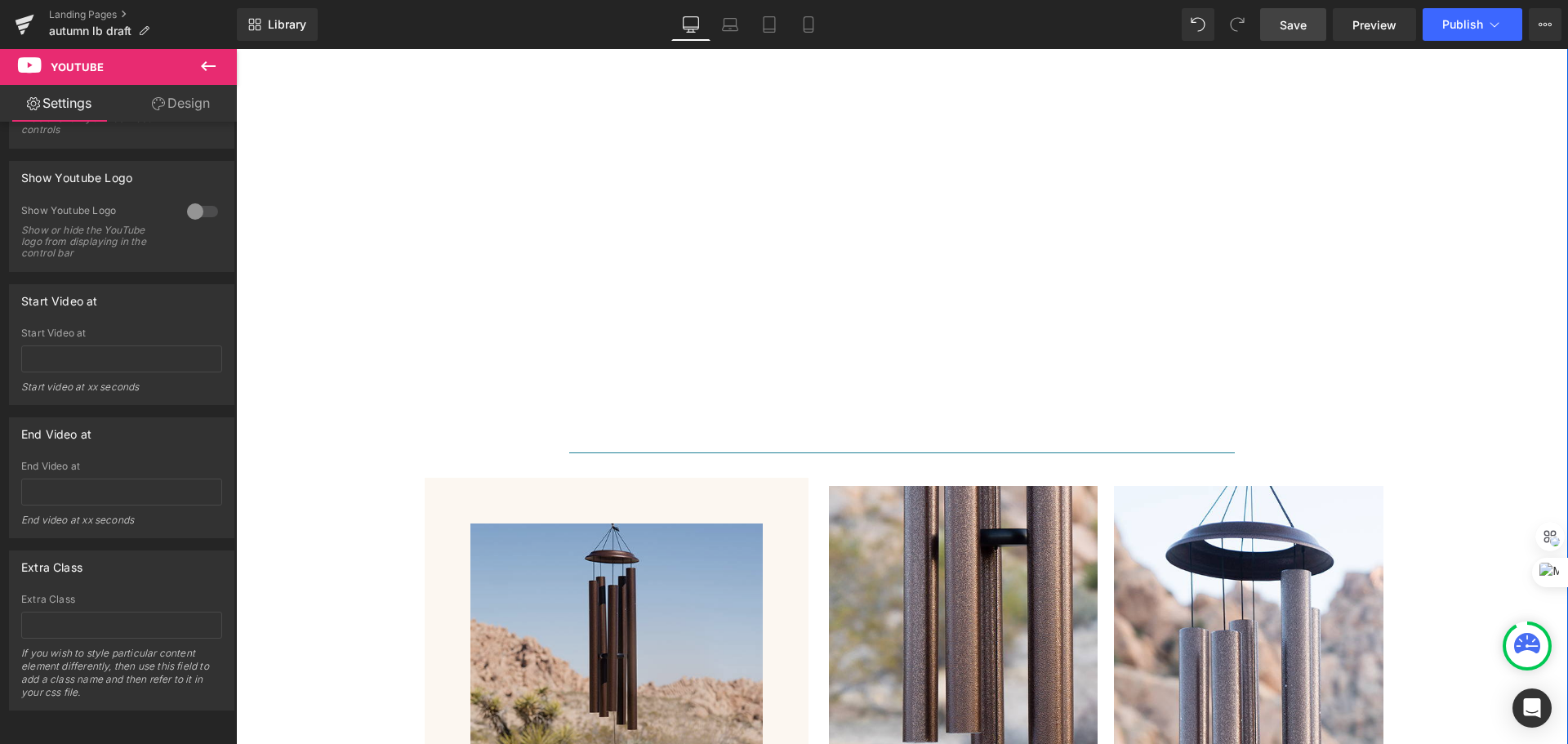
scroll to position [1714, 0]
